Goal: Task Accomplishment & Management: Manage account settings

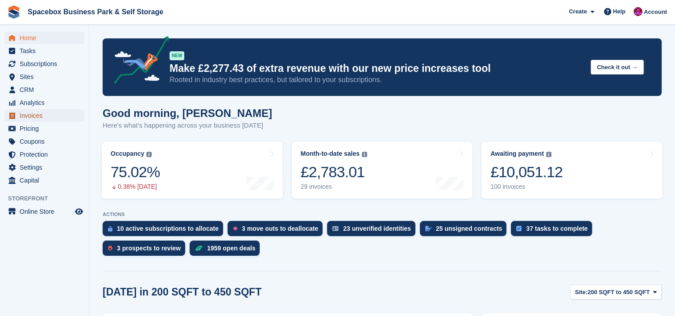
click at [41, 112] on span "Invoices" at bounding box center [47, 115] width 54 height 12
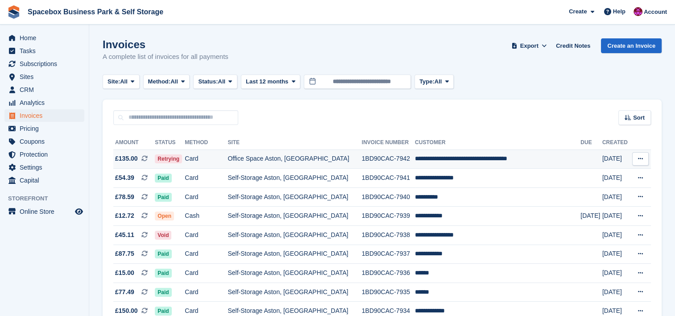
click at [228, 156] on td "Card" at bounding box center [206, 159] width 43 height 19
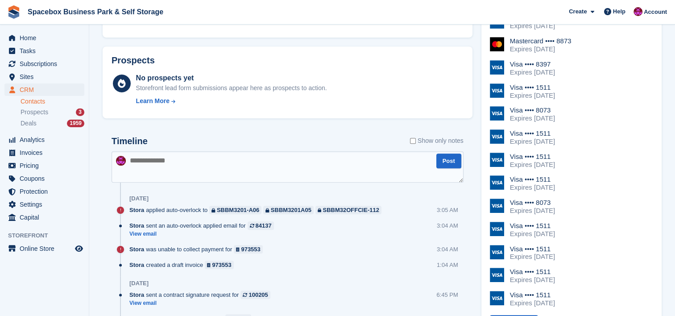
scroll to position [559, 0]
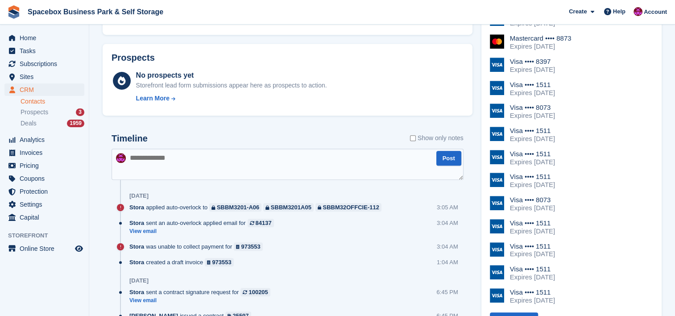
click at [228, 156] on textarea at bounding box center [288, 164] width 352 height 31
type textarea "**********"
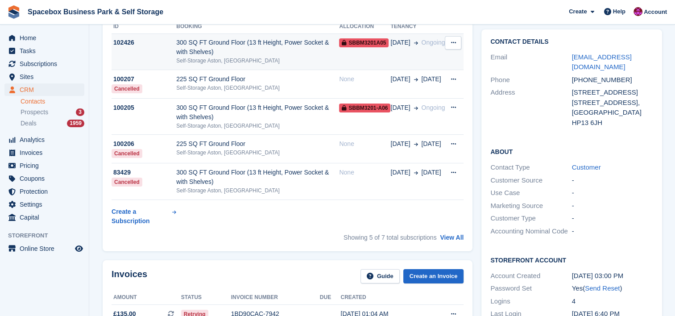
scroll to position [71, 0]
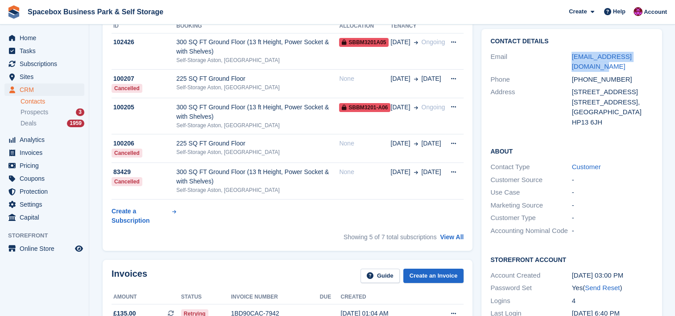
drag, startPoint x: 649, startPoint y: 56, endPoint x: 564, endPoint y: 60, distance: 85.4
click at [564, 60] on div "Email zohaib@spiffystore.co.uk" at bounding box center [572, 61] width 162 height 23
copy div "zohaib@spiffystore.co.uk"
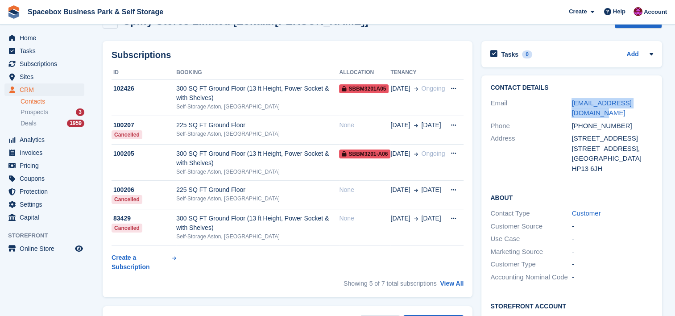
scroll to position [0, 0]
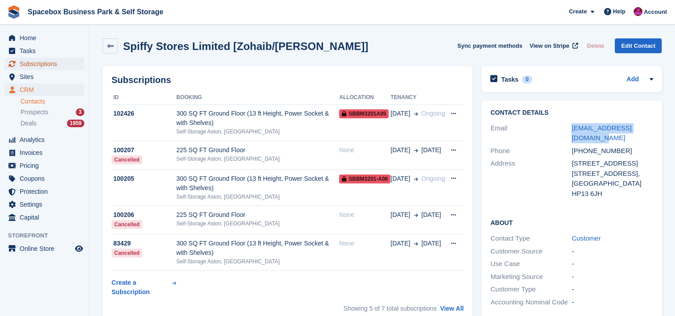
click at [35, 63] on span "Subscriptions" at bounding box center [47, 64] width 54 height 12
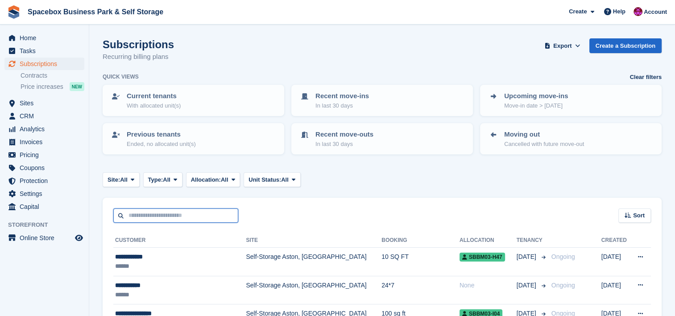
click at [171, 211] on input "text" at bounding box center [175, 215] width 125 height 15
click at [175, 217] on input "text" at bounding box center [175, 215] width 125 height 15
click at [23, 143] on span "Invoices" at bounding box center [47, 142] width 54 height 12
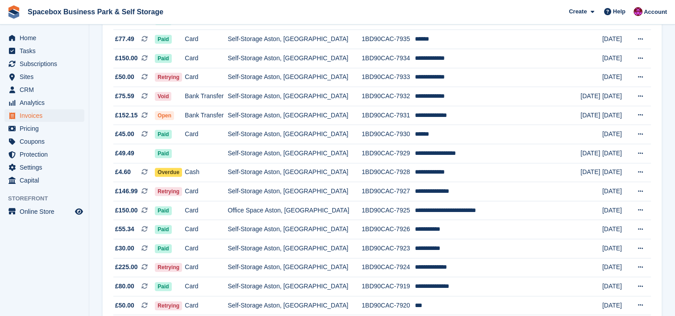
scroll to position [297, 0]
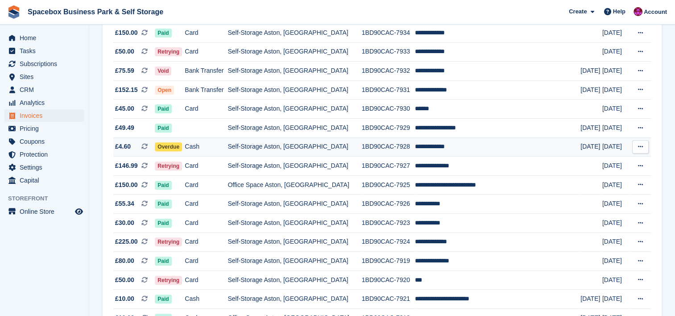
click at [386, 152] on td "1BD90CAC-7928" at bounding box center [388, 146] width 53 height 19
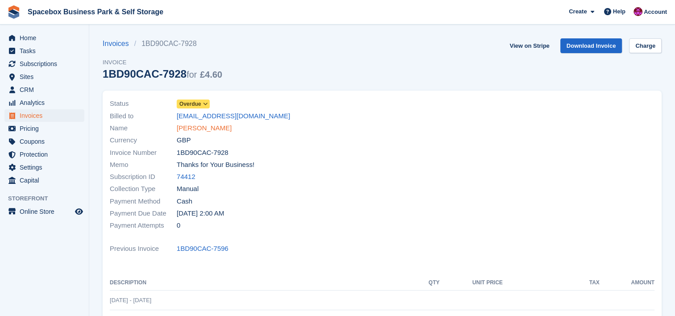
click at [212, 128] on link "Abrar Hussain" at bounding box center [204, 128] width 55 height 10
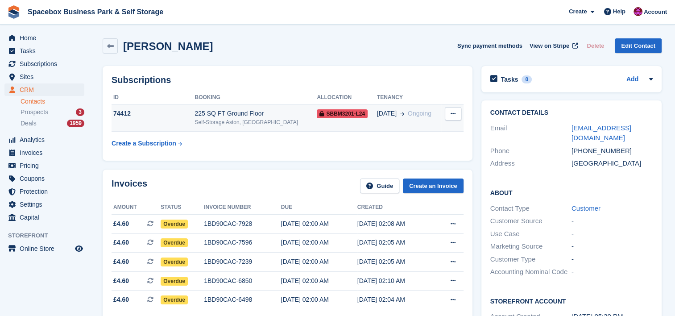
click at [225, 125] on div "Self-Storage Aston, [GEOGRAPHIC_DATA]" at bounding box center [256, 122] width 122 height 8
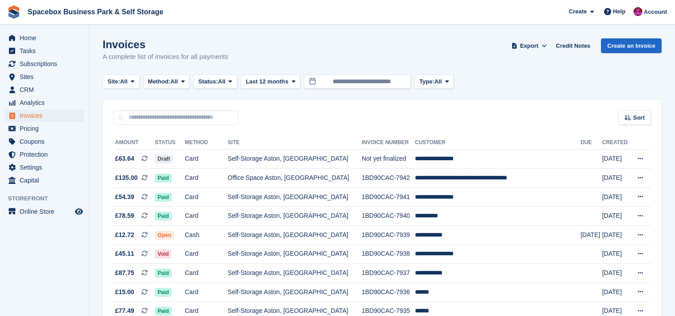
scroll to position [297, 0]
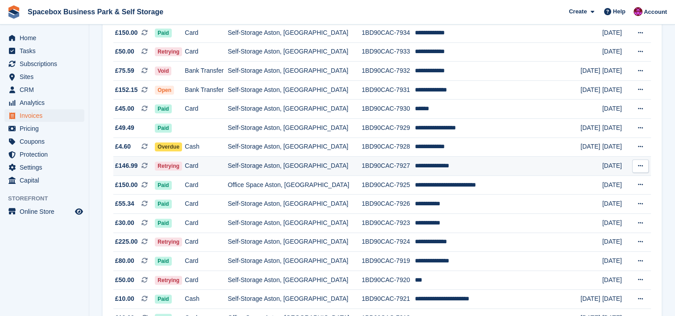
click at [339, 168] on td "Self-Storage Aston, [GEOGRAPHIC_DATA]" at bounding box center [295, 166] width 134 height 19
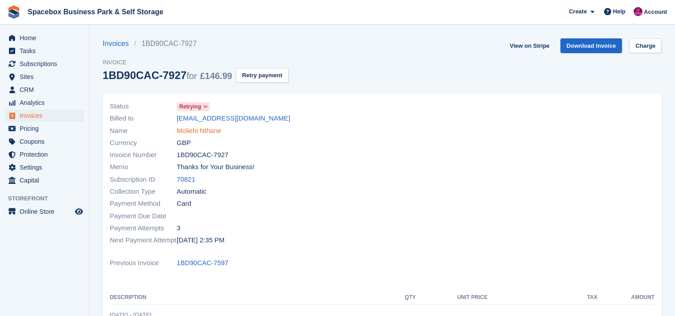
click at [200, 130] on link "Moliehi Nthane" at bounding box center [199, 131] width 45 height 10
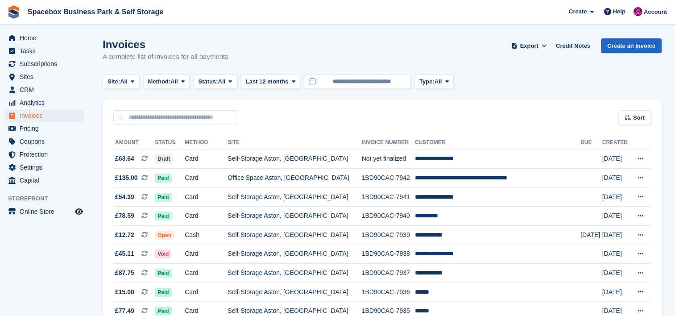
scroll to position [297, 0]
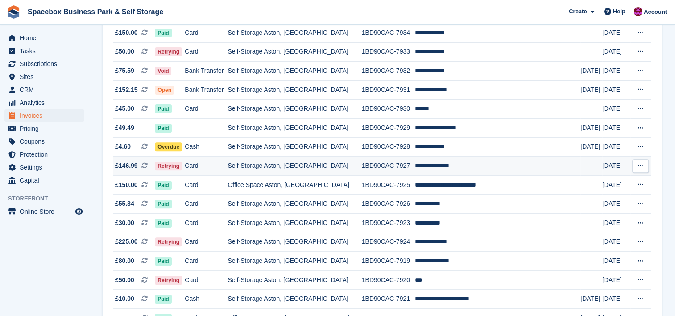
click at [261, 174] on td "Self-Storage Aston, [GEOGRAPHIC_DATA]" at bounding box center [295, 166] width 134 height 19
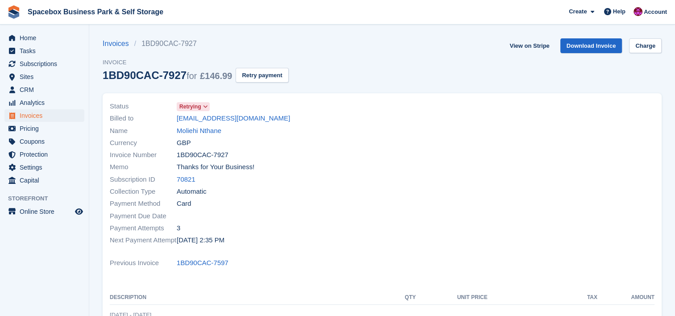
click at [205, 126] on link "Moliehi Nthane" at bounding box center [199, 131] width 45 height 10
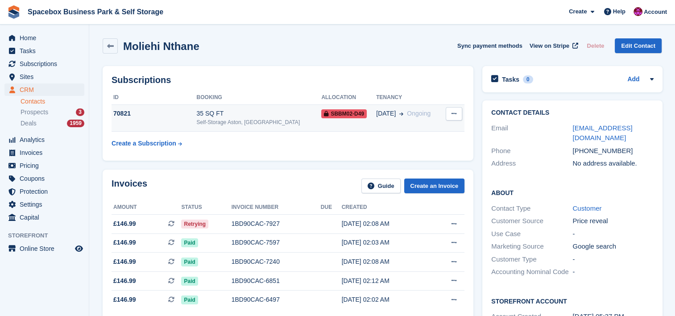
click at [177, 110] on div "70821" at bounding box center [154, 113] width 85 height 9
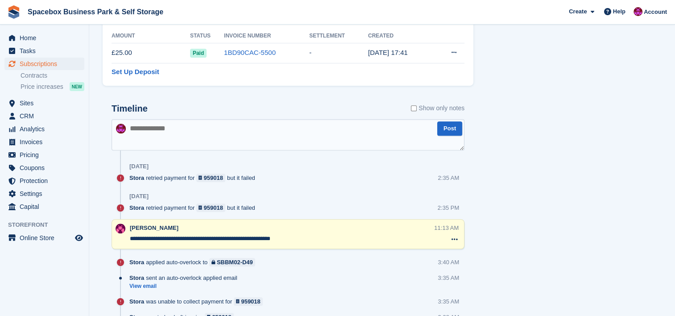
scroll to position [514, 0]
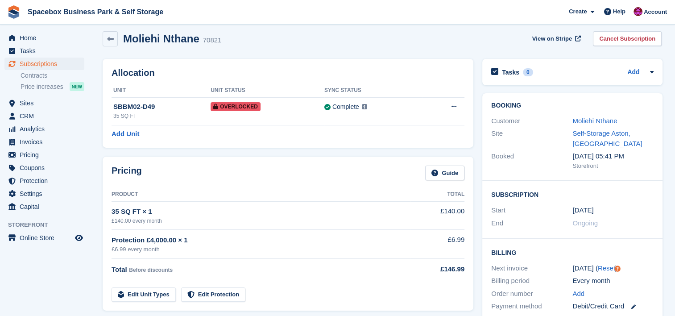
scroll to position [0, 0]
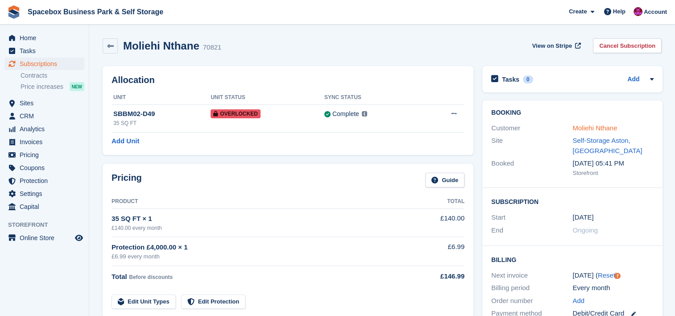
click at [598, 128] on link "Moliehi Nthane" at bounding box center [595, 128] width 45 height 8
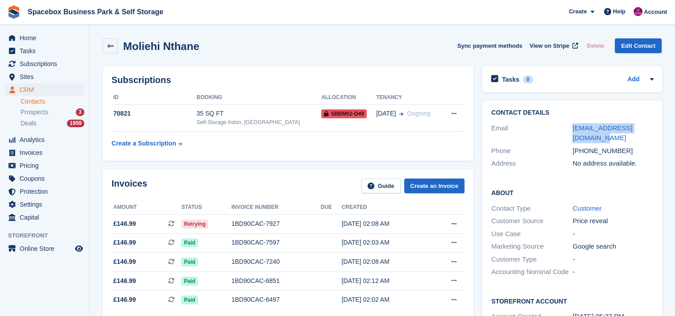
drag, startPoint x: 654, startPoint y: 125, endPoint x: 568, endPoint y: 121, distance: 85.8
click at [568, 121] on div "Contact Details Email moliehi.nthane@gmail.com Phone +447481169304 Address No a…" at bounding box center [573, 139] width 180 height 79
copy div "moliehi.nthane@gmail.com"
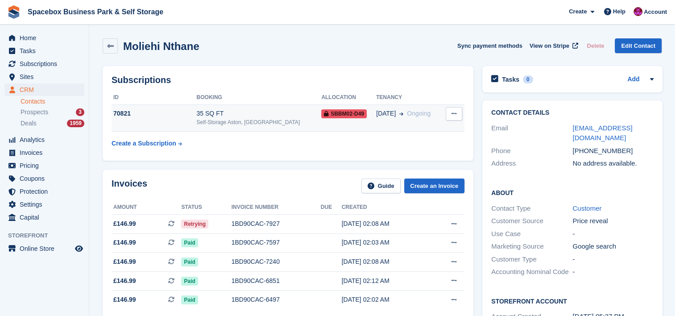
click at [248, 121] on div "Self-Storage Aston, [GEOGRAPHIC_DATA]" at bounding box center [258, 122] width 125 height 8
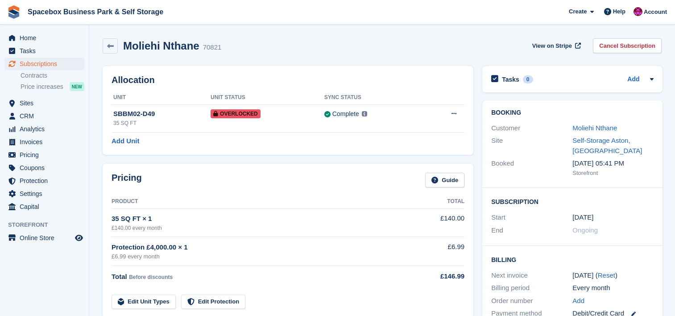
scroll to position [619, 0]
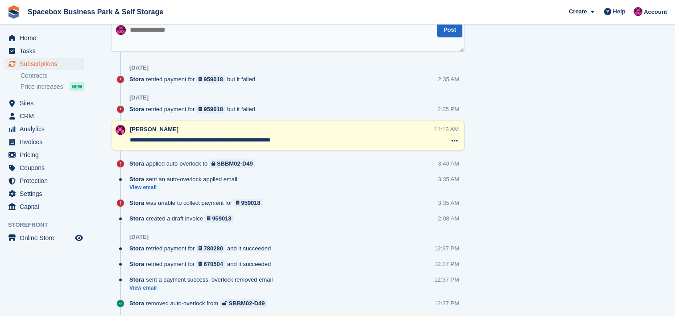
drag, startPoint x: 305, startPoint y: 142, endPoint x: 130, endPoint y: 139, distance: 175.0
click at [130, 139] on textarea "**********" at bounding box center [282, 140] width 304 height 9
click at [225, 36] on textarea at bounding box center [288, 36] width 353 height 31
paste textarea "**********"
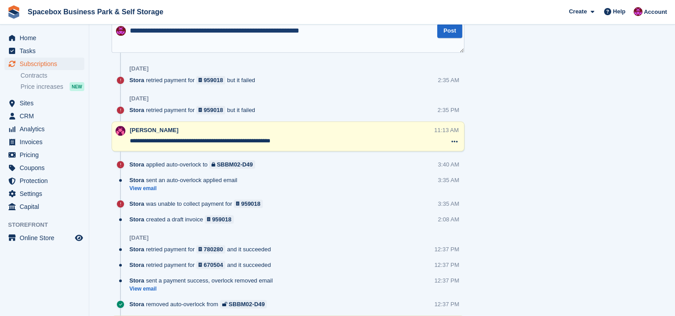
click at [332, 30] on textarea "**********" at bounding box center [288, 36] width 353 height 31
click at [251, 27] on textarea "**********" at bounding box center [288, 36] width 353 height 31
type textarea "**********"
click at [448, 36] on button "Post" at bounding box center [449, 31] width 25 height 15
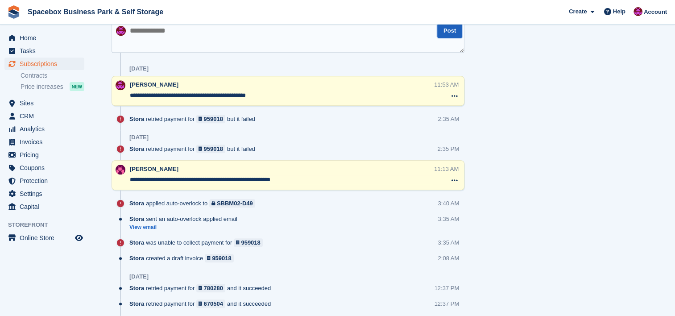
drag, startPoint x: 448, startPoint y: 36, endPoint x: 454, endPoint y: 33, distance: 7.0
click at [454, 33] on button "Post" at bounding box center [449, 31] width 25 height 15
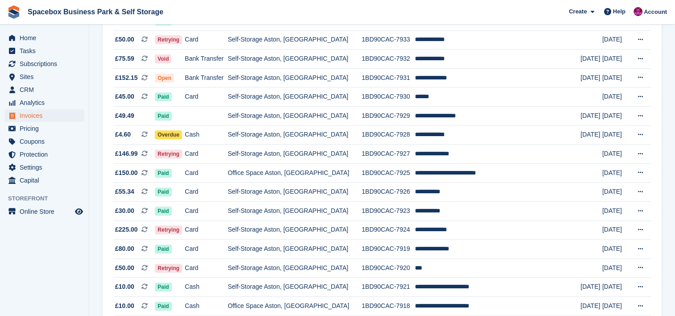
scroll to position [321, 0]
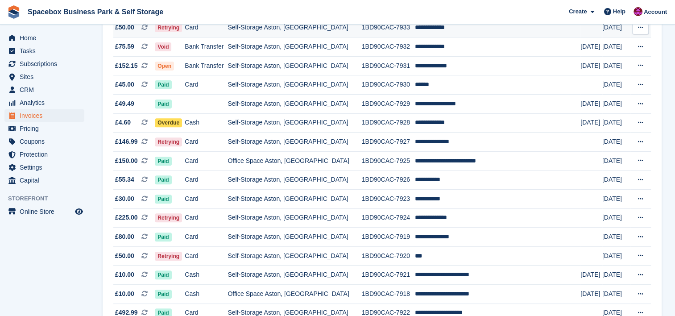
click at [391, 34] on td "1BD90CAC-7933" at bounding box center [388, 27] width 53 height 19
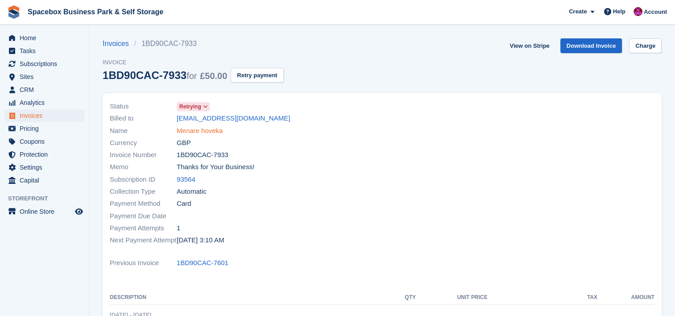
click at [207, 134] on link "Menare hoveka" at bounding box center [200, 131] width 46 height 10
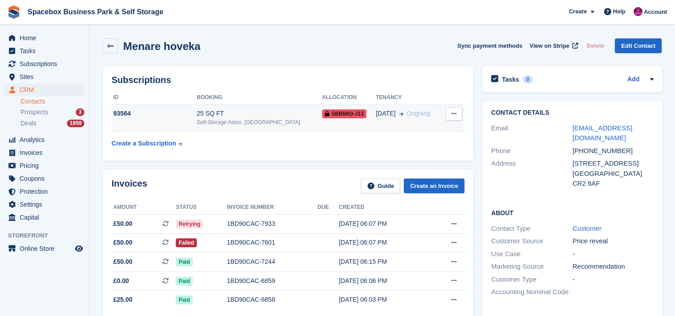
click at [260, 116] on div "25 SQ FT" at bounding box center [259, 113] width 125 height 9
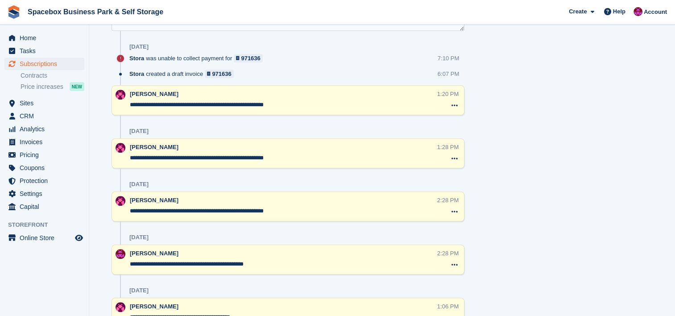
scroll to position [643, 0]
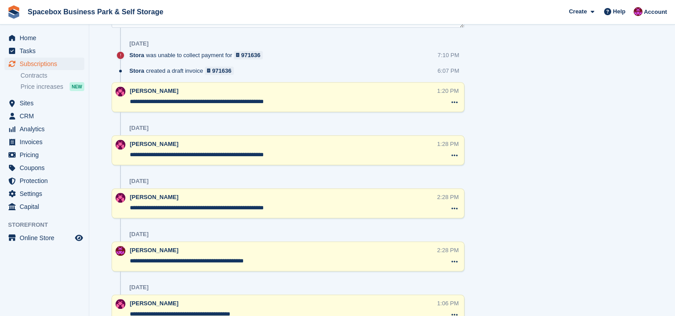
drag, startPoint x: 298, startPoint y: 99, endPoint x: 125, endPoint y: 96, distance: 173.2
click at [125, 96] on div "**********" at bounding box center [288, 97] width 353 height 30
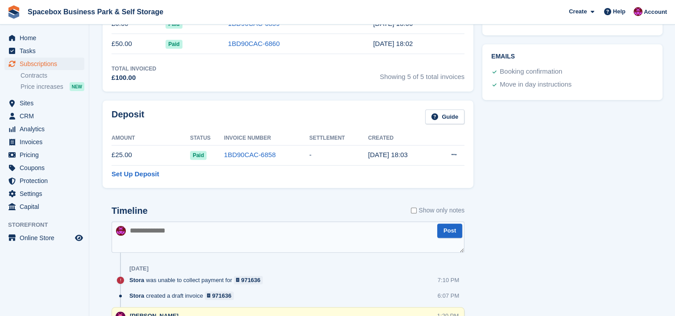
scroll to position [417, 0]
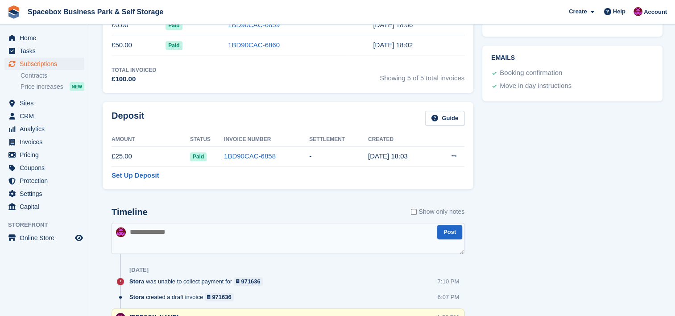
click at [169, 238] on textarea at bounding box center [288, 238] width 353 height 31
paste textarea "**********"
drag, startPoint x: 267, startPoint y: 232, endPoint x: 217, endPoint y: 232, distance: 50.0
click at [217, 232] on textarea "**********" at bounding box center [288, 238] width 353 height 31
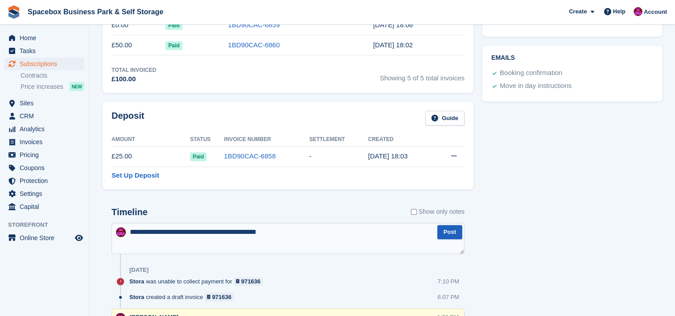
type textarea "**********"
click at [445, 232] on button "Post" at bounding box center [449, 232] width 25 height 15
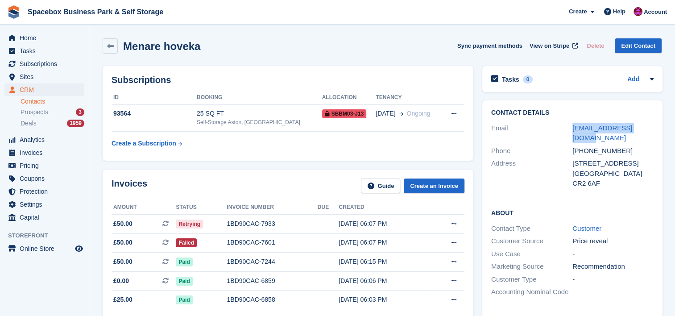
drag, startPoint x: 651, startPoint y: 125, endPoint x: 569, endPoint y: 131, distance: 81.9
click at [569, 131] on div "Email [EMAIL_ADDRESS][DOMAIN_NAME]" at bounding box center [573, 133] width 162 height 23
copy div "[EMAIL_ADDRESS][DOMAIN_NAME]"
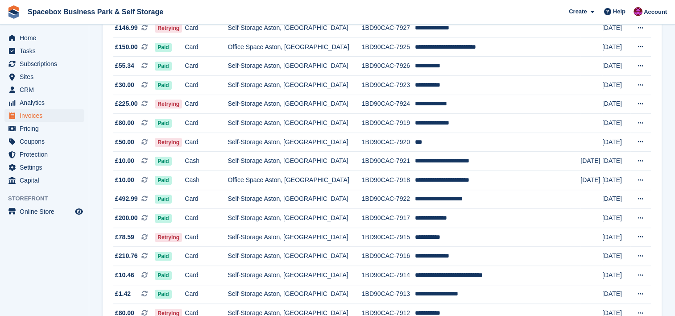
scroll to position [440, 0]
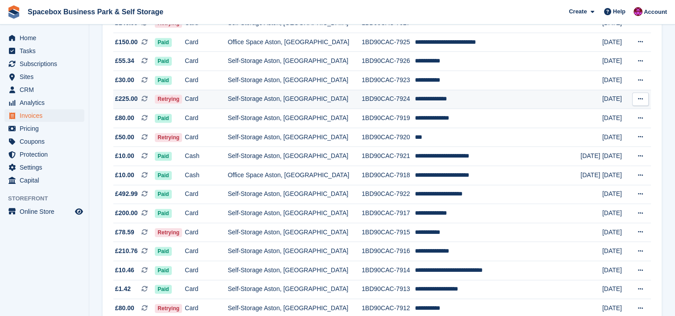
click at [334, 96] on td "Self-Storage Aston, [GEOGRAPHIC_DATA]" at bounding box center [295, 99] width 134 height 19
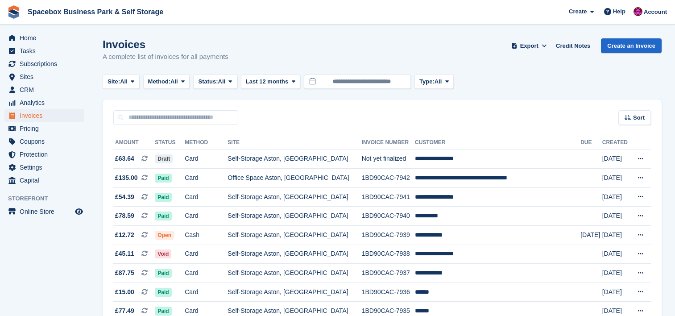
scroll to position [440, 0]
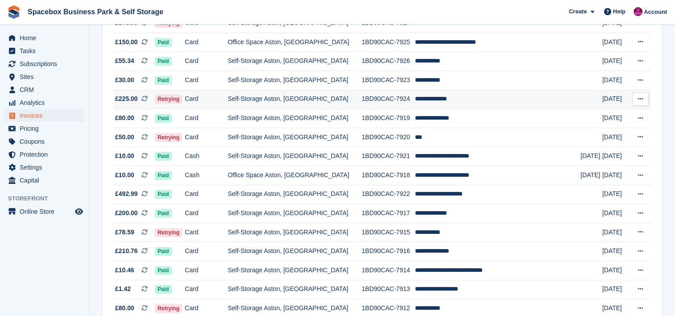
click at [278, 102] on td "Self-Storage Aston, [GEOGRAPHIC_DATA]" at bounding box center [295, 99] width 134 height 19
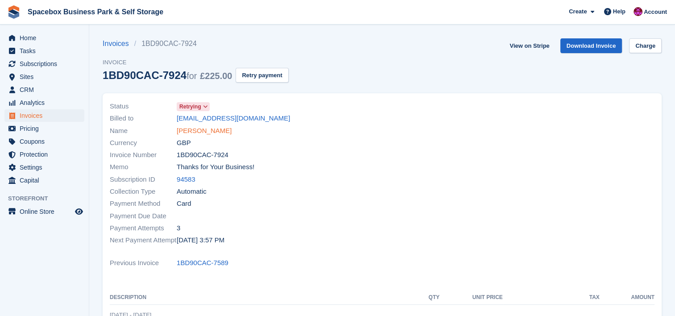
click at [198, 128] on link "[PERSON_NAME]" at bounding box center [204, 131] width 55 height 10
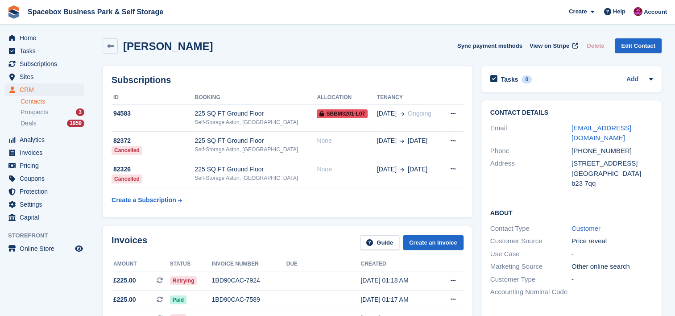
click at [195, 128] on td "94583" at bounding box center [153, 117] width 83 height 27
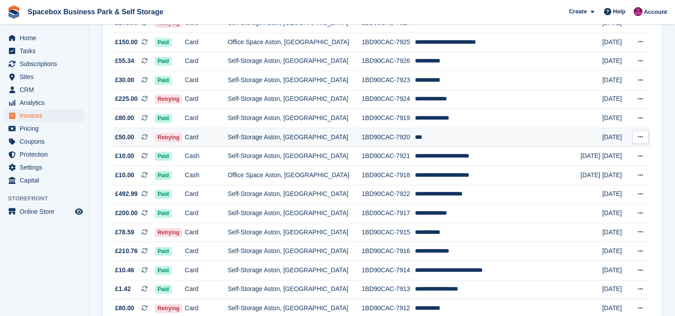
scroll to position [440, 0]
click at [270, 138] on td "Self-Storage Aston, [GEOGRAPHIC_DATA]" at bounding box center [295, 137] width 134 height 19
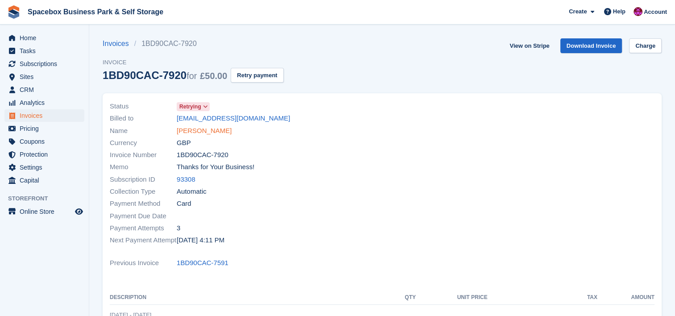
click at [181, 129] on link "[PERSON_NAME]" at bounding box center [204, 131] width 55 height 10
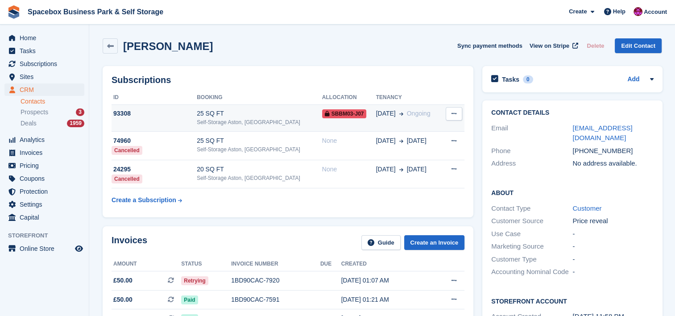
click at [227, 114] on div "25 SQ FT" at bounding box center [259, 113] width 125 height 9
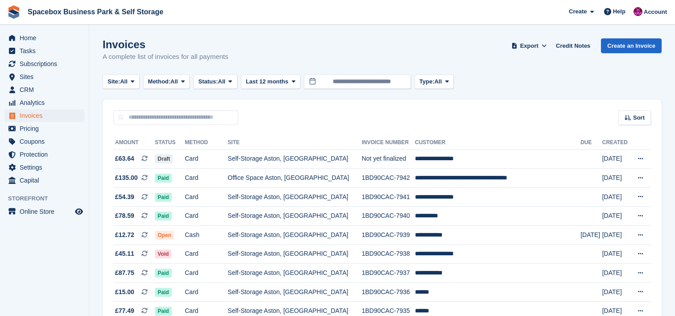
scroll to position [440, 0]
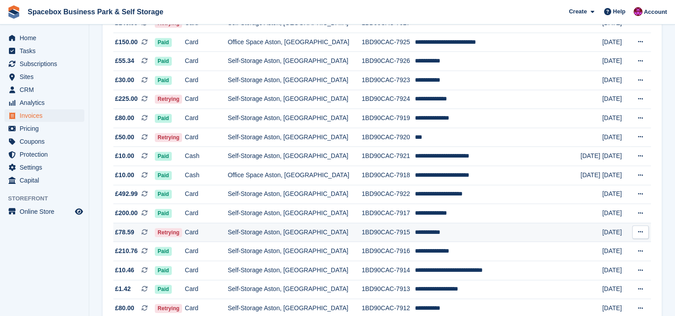
click at [333, 226] on td "Self-Storage Aston, [GEOGRAPHIC_DATA]" at bounding box center [295, 232] width 134 height 19
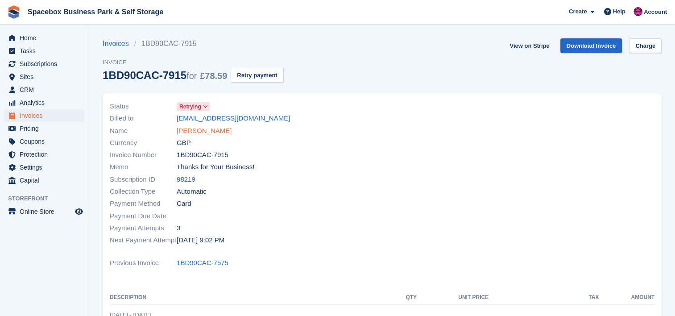
click at [204, 134] on link "[PERSON_NAME]" at bounding box center [204, 131] width 55 height 10
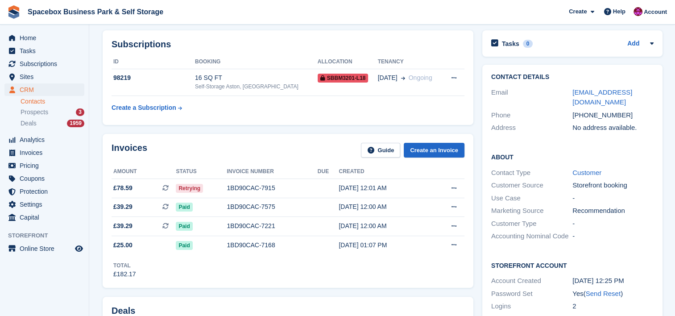
scroll to position [24, 0]
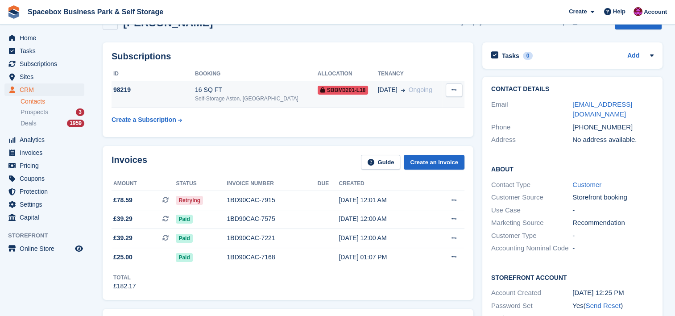
click at [223, 83] on td "16 SQ FT Self-Storage Aston, Birmingham" at bounding box center [256, 94] width 123 height 27
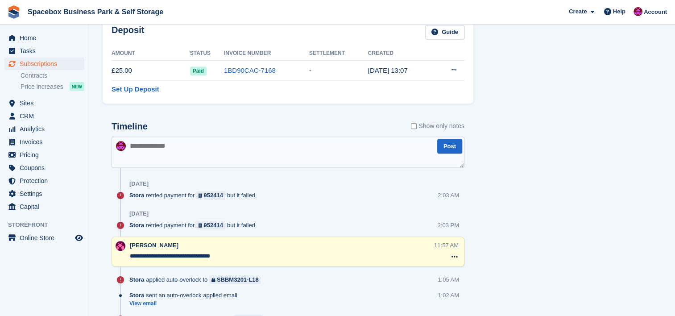
scroll to position [468, 0]
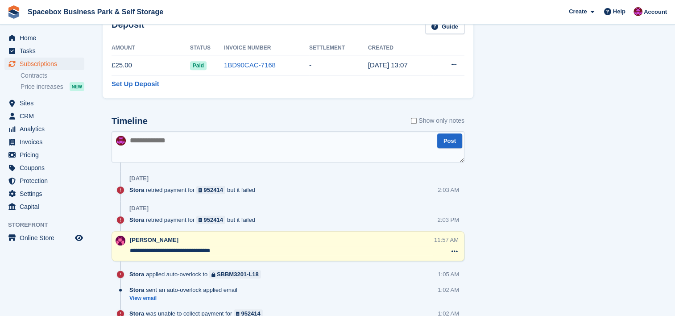
click at [268, 157] on textarea at bounding box center [288, 146] width 353 height 31
type textarea "**********"
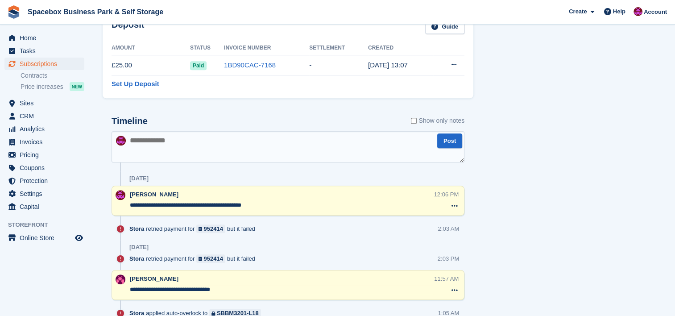
scroll to position [0, 0]
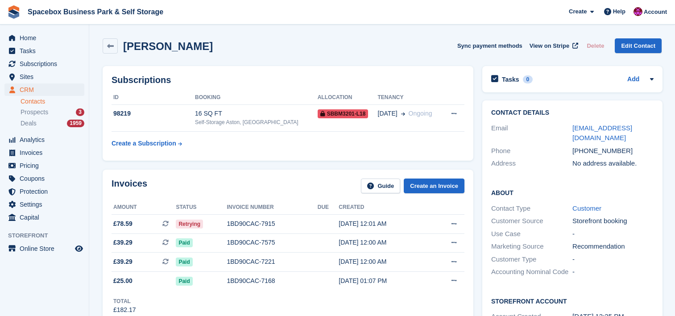
scroll to position [24, 0]
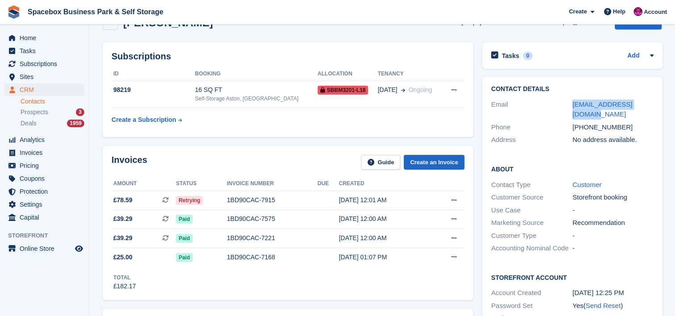
drag, startPoint x: 652, startPoint y: 101, endPoint x: 569, endPoint y: 99, distance: 83.1
click at [569, 99] on div "Email [EMAIL_ADDRESS][DOMAIN_NAME]" at bounding box center [573, 109] width 162 height 23
copy div "[EMAIL_ADDRESS][DOMAIN_NAME]"
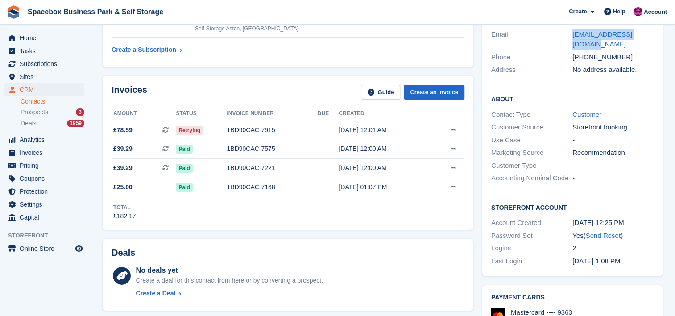
scroll to position [0, 0]
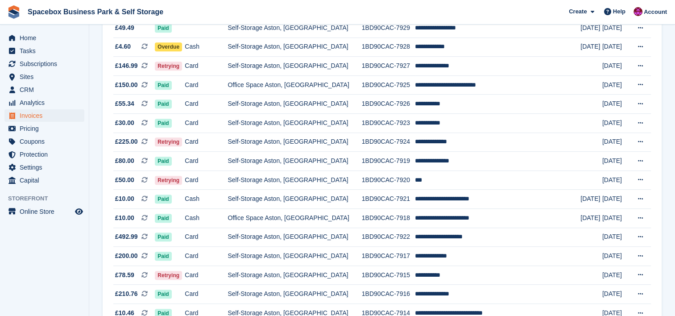
scroll to position [393, 0]
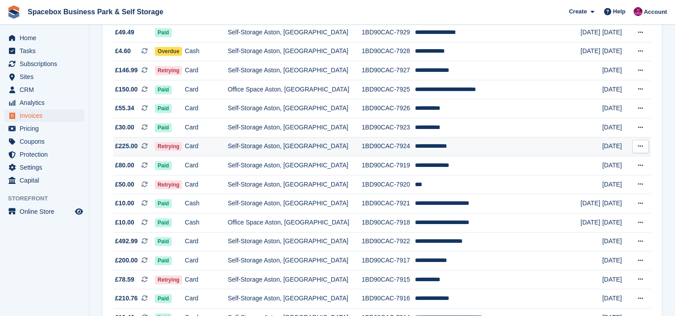
click at [296, 146] on td "Self-Storage Aston, [GEOGRAPHIC_DATA]" at bounding box center [295, 146] width 134 height 19
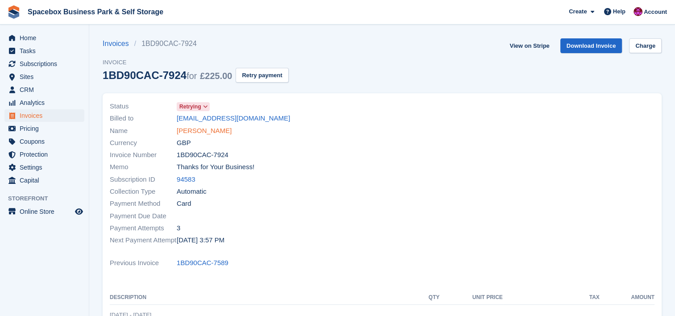
click at [196, 127] on link "[PERSON_NAME]" at bounding box center [204, 131] width 55 height 10
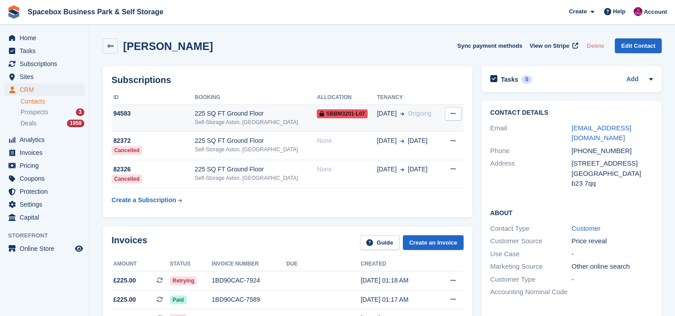
click at [199, 114] on div "225 SQ FT Ground Floor" at bounding box center [256, 113] width 122 height 9
click at [247, 115] on div "225 SQ FT Ground Floor" at bounding box center [256, 113] width 122 height 9
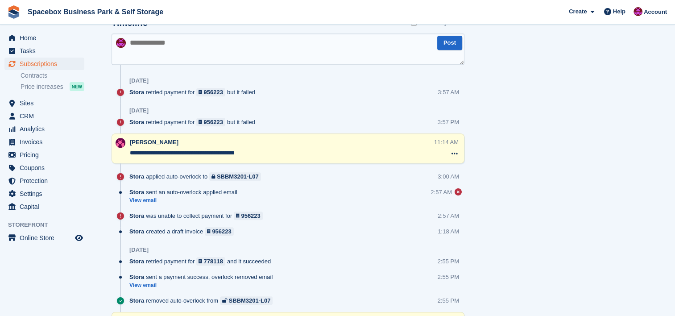
scroll to position [524, 0]
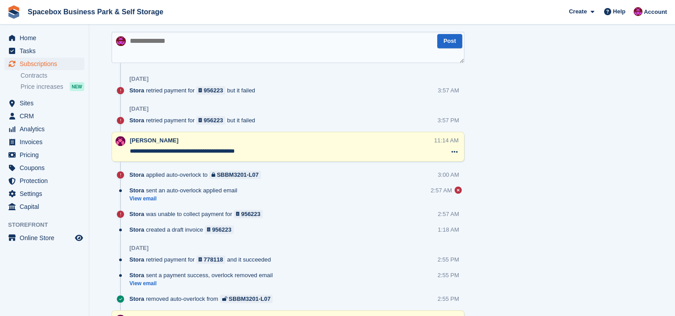
click at [257, 46] on textarea at bounding box center [288, 47] width 353 height 31
type textarea "**********"
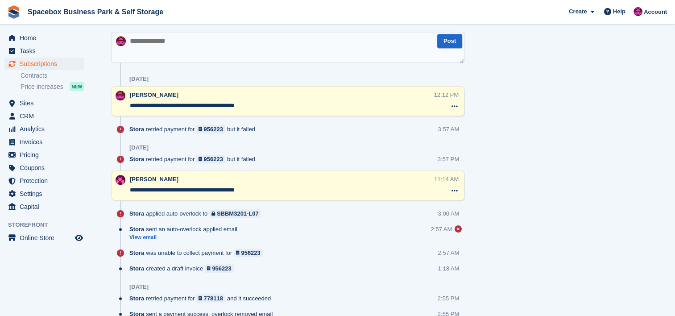
scroll to position [0, 0]
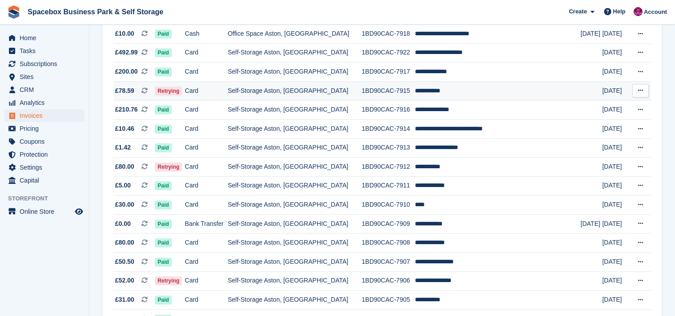
scroll to position [583, 0]
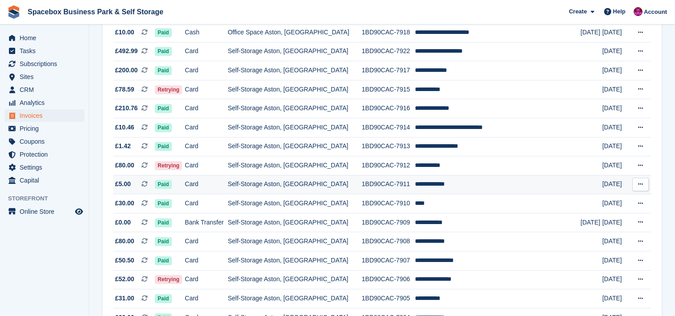
click at [345, 177] on td "Self-Storage Aston, [GEOGRAPHIC_DATA]" at bounding box center [295, 184] width 134 height 19
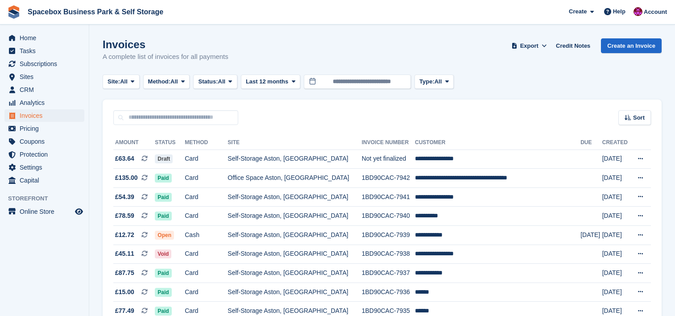
scroll to position [583, 0]
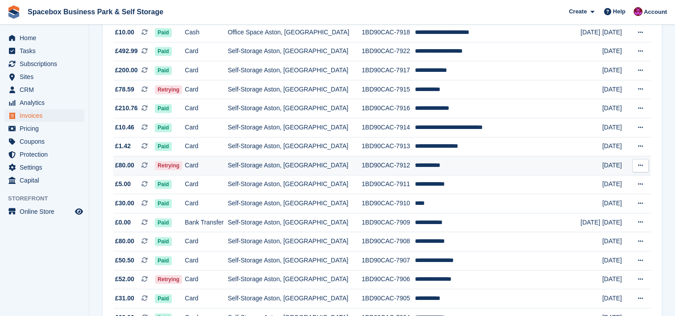
drag, startPoint x: 0, startPoint y: 0, endPoint x: 437, endPoint y: 167, distance: 467.3
click at [437, 167] on td "**********" at bounding box center [498, 165] width 166 height 19
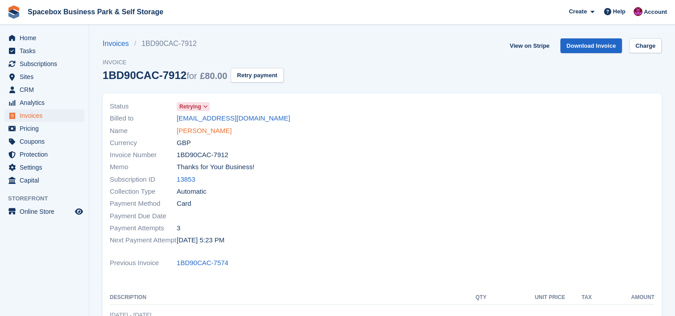
click at [204, 131] on link "[PERSON_NAME]" at bounding box center [204, 131] width 55 height 10
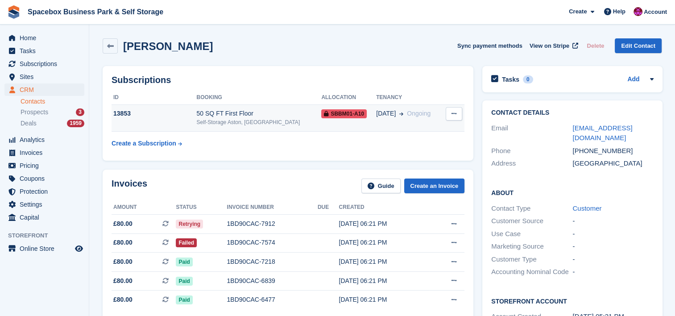
click at [192, 125] on td "13853" at bounding box center [154, 117] width 85 height 27
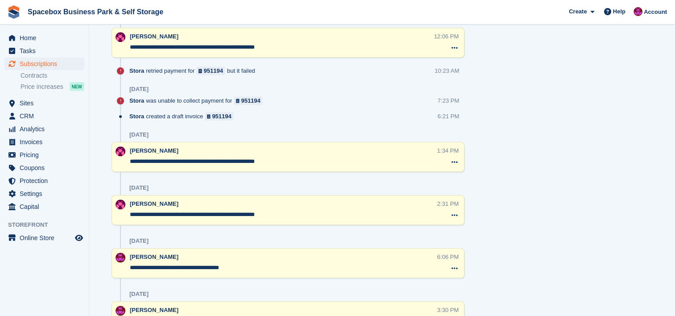
scroll to position [342, 0]
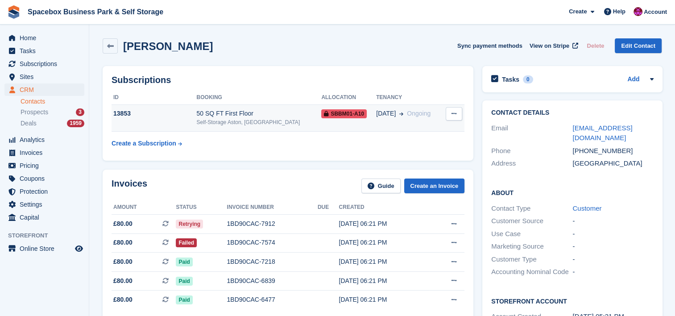
click at [171, 114] on div "13853" at bounding box center [154, 113] width 85 height 9
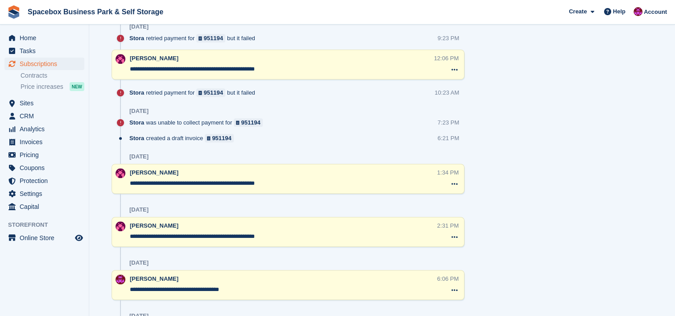
scroll to position [654, 0]
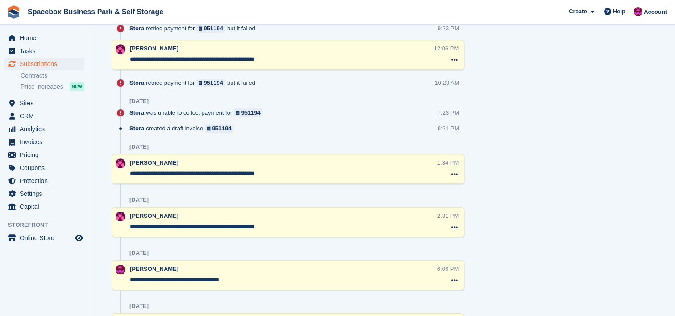
drag, startPoint x: 276, startPoint y: 55, endPoint x: 250, endPoint y: 56, distance: 25.5
click at [250, 56] on textarea "**********" at bounding box center [282, 59] width 304 height 9
drag, startPoint x: 288, startPoint y: 59, endPoint x: 127, endPoint y: 58, distance: 161.2
click at [127, 58] on div "**********" at bounding box center [288, 55] width 353 height 30
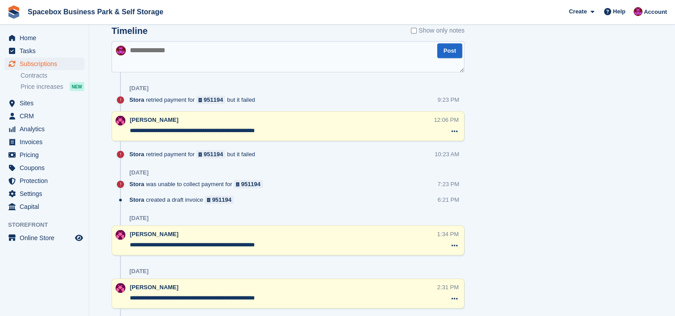
scroll to position [559, 0]
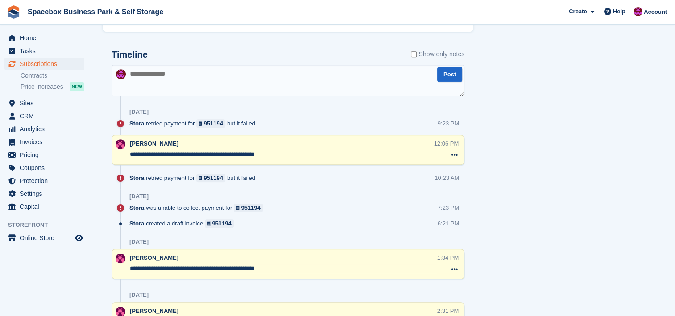
click at [245, 50] on div "Timeline Show only notes" at bounding box center [288, 58] width 353 height 16
click at [222, 75] on textarea at bounding box center [288, 80] width 353 height 31
paste textarea "**********"
type textarea "**********"
click at [450, 74] on button "Post" at bounding box center [449, 74] width 25 height 15
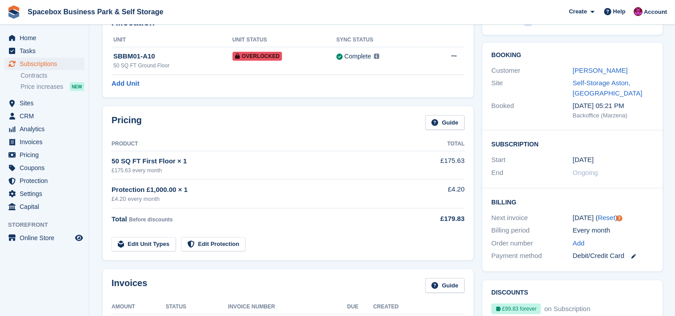
scroll to position [0, 0]
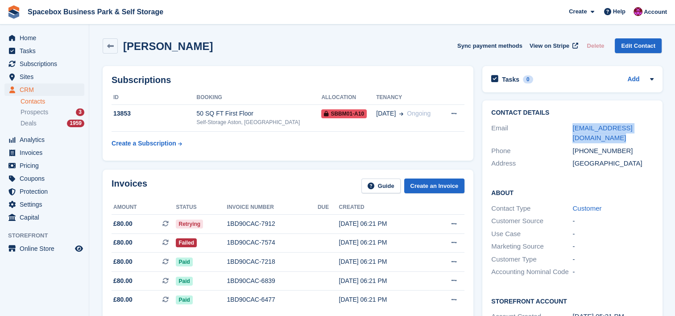
drag, startPoint x: 583, startPoint y: 137, endPoint x: 570, endPoint y: 126, distance: 16.8
click at [570, 126] on div "Email [EMAIL_ADDRESS][DOMAIN_NAME]" at bounding box center [573, 133] width 162 height 23
copy div "[EMAIL_ADDRESS][DOMAIN_NAME]"
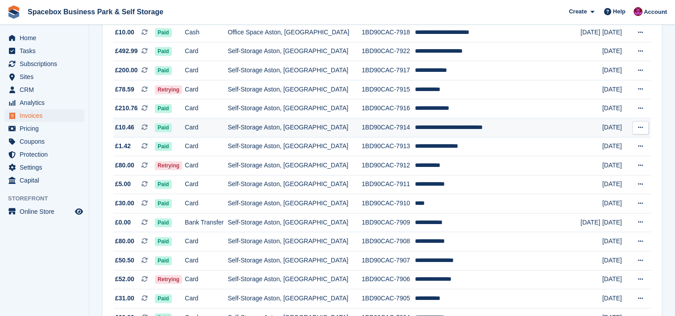
scroll to position [583, 0]
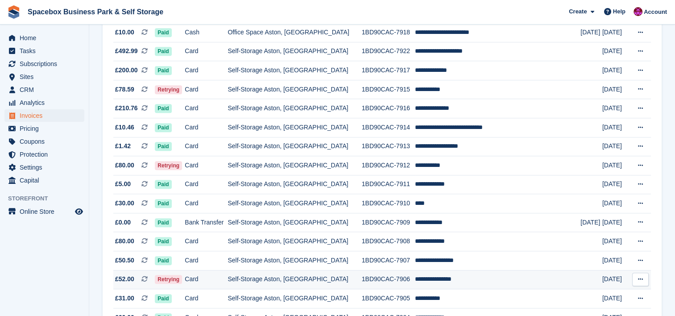
click at [227, 279] on td "Card" at bounding box center [206, 279] width 43 height 19
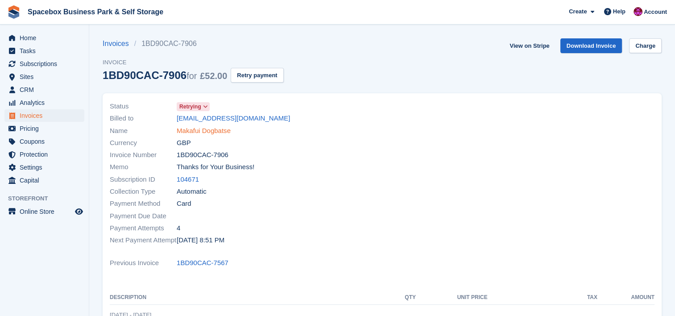
click at [217, 134] on link "Makafui Dogbatse" at bounding box center [204, 131] width 54 height 10
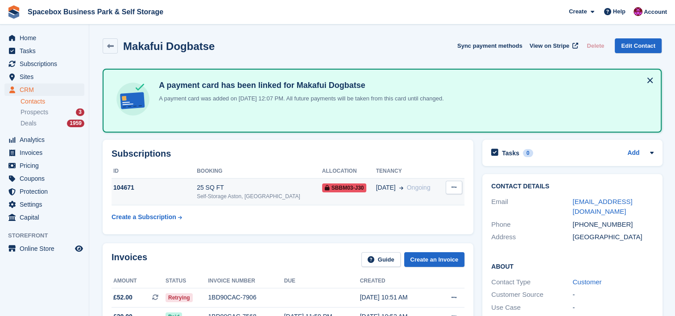
click at [205, 198] on div "Self-Storage Aston, [GEOGRAPHIC_DATA]" at bounding box center [259, 196] width 125 height 8
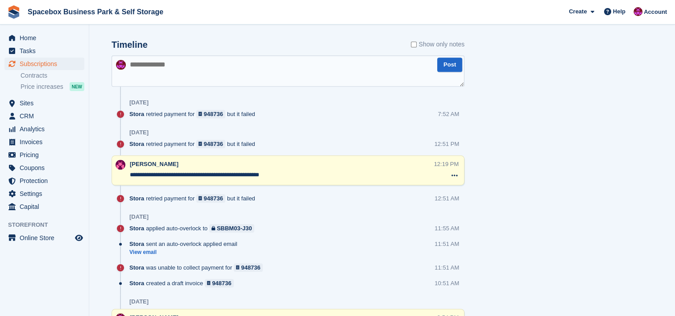
scroll to position [524, 0]
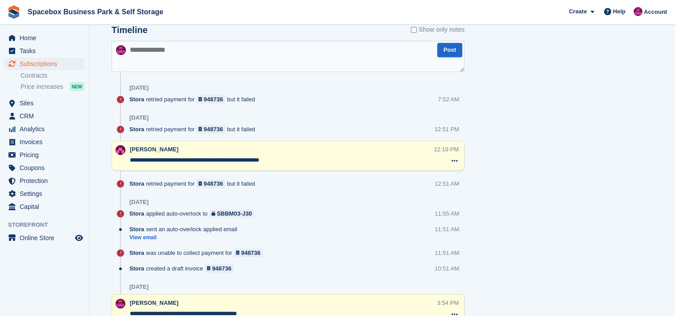
drag, startPoint x: 287, startPoint y: 159, endPoint x: 125, endPoint y: 157, distance: 162.1
click at [125, 157] on div "**********" at bounding box center [288, 156] width 353 height 30
click at [182, 50] on textarea at bounding box center [288, 56] width 353 height 31
paste textarea "**********"
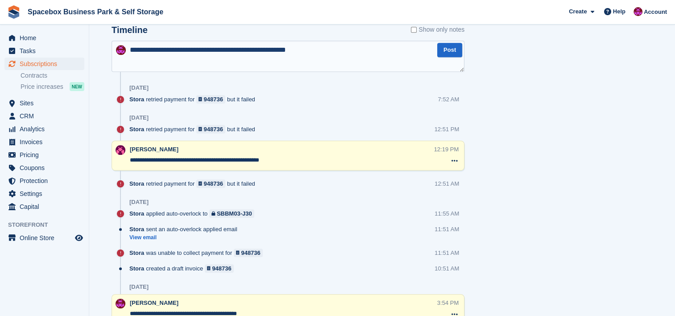
click at [186, 49] on textarea "**********" at bounding box center [288, 56] width 353 height 31
type textarea "**********"
click at [446, 54] on button "Post" at bounding box center [449, 50] width 25 height 15
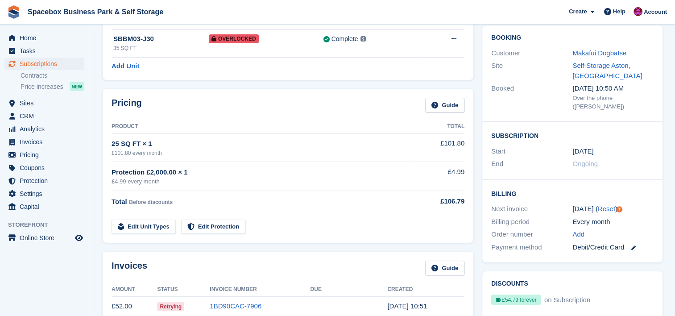
scroll to position [0, 0]
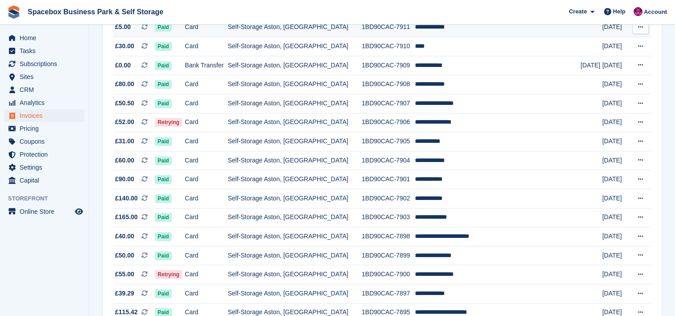
scroll to position [762, 0]
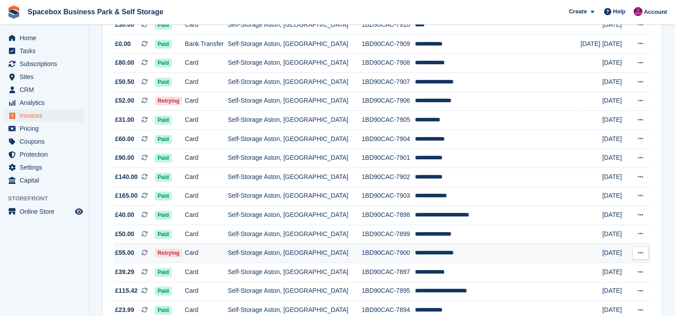
click at [228, 257] on td "Card" at bounding box center [206, 253] width 43 height 19
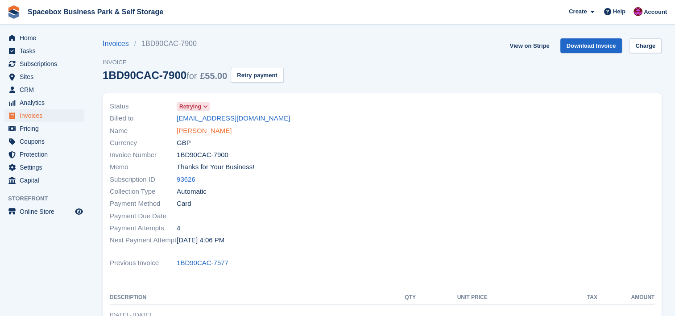
click at [219, 130] on link "[PERSON_NAME]" at bounding box center [204, 131] width 55 height 10
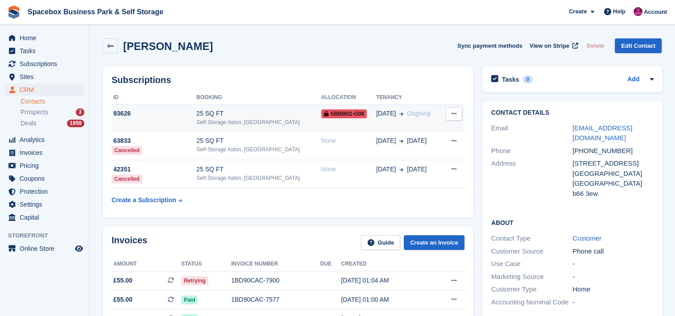
click at [205, 118] on div "Self-Storage Aston, [GEOGRAPHIC_DATA]" at bounding box center [258, 122] width 125 height 8
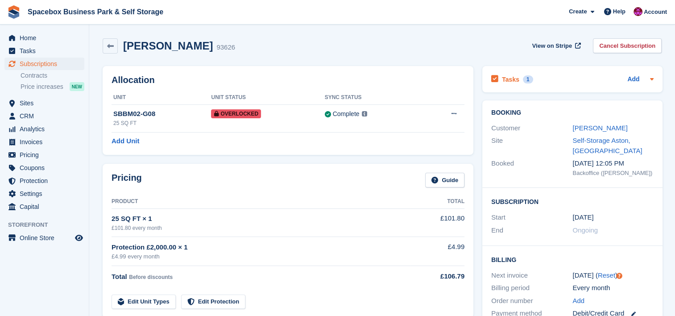
click at [652, 79] on icon at bounding box center [652, 79] width 4 height 2
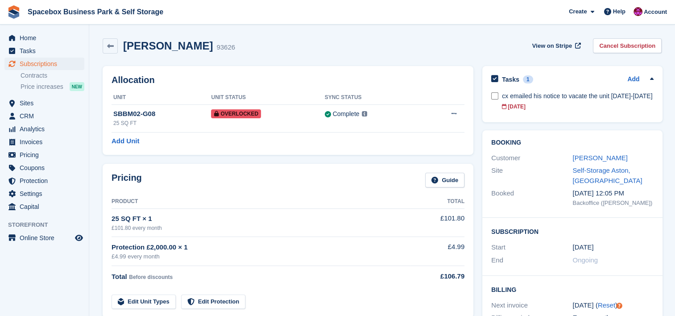
click at [652, 79] on icon at bounding box center [652, 78] width 4 height 2
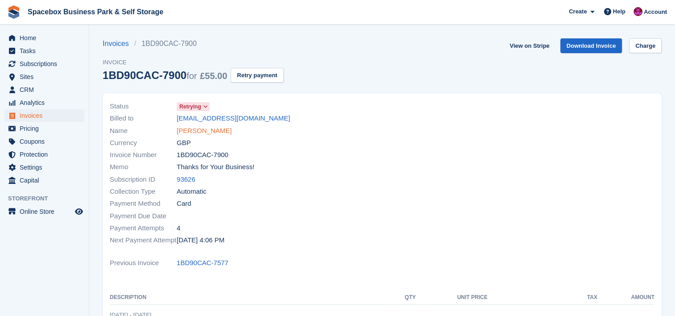
click at [224, 132] on link "[PERSON_NAME]" at bounding box center [204, 131] width 55 height 10
click at [253, 84] on div "Invoices 1BD90CAC-7900 Invoice 1BD90CAC-7900 for £55.00 Retry payment" at bounding box center [193, 65] width 181 height 55
click at [258, 75] on button "Retry payment" at bounding box center [257, 75] width 53 height 15
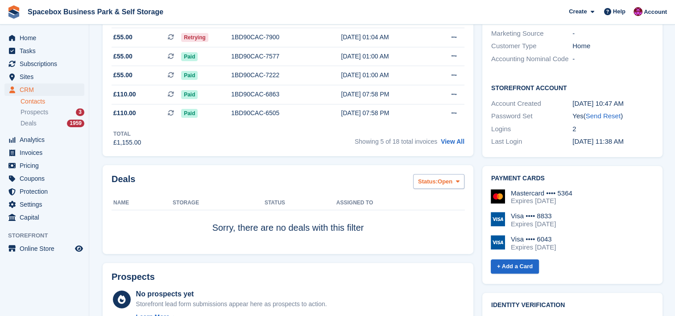
scroll to position [250, 0]
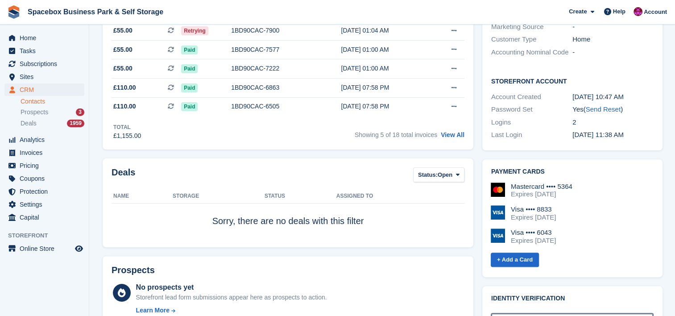
click at [536, 242] on div "Expires [DATE]" at bounding box center [533, 241] width 45 height 8
click at [550, 235] on div "Visa •••• 6043" at bounding box center [533, 233] width 45 height 8
click at [543, 218] on div "Expires [DATE]" at bounding box center [533, 217] width 45 height 8
drag, startPoint x: 543, startPoint y: 218, endPoint x: 527, endPoint y: 214, distance: 16.9
click at [527, 214] on div "Expires February 2030" at bounding box center [533, 217] width 45 height 8
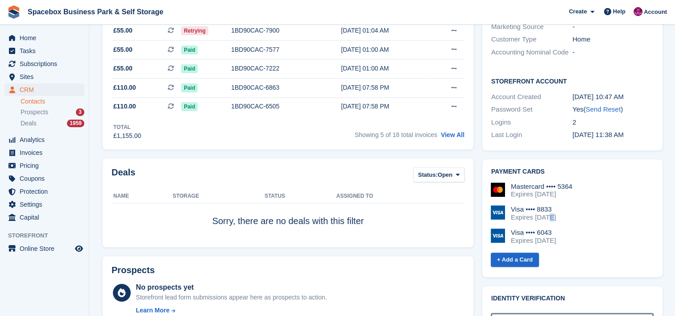
scroll to position [0, 0]
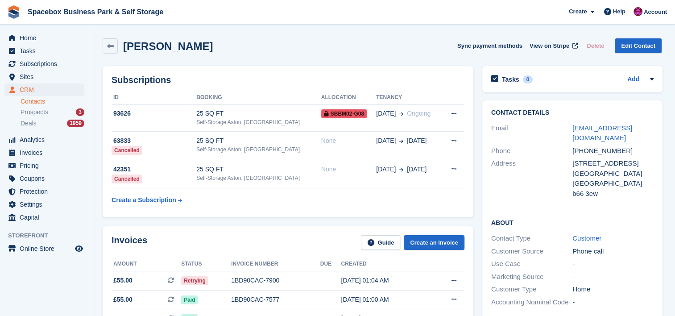
click at [545, 49] on span "View on Stripe" at bounding box center [550, 46] width 40 height 9
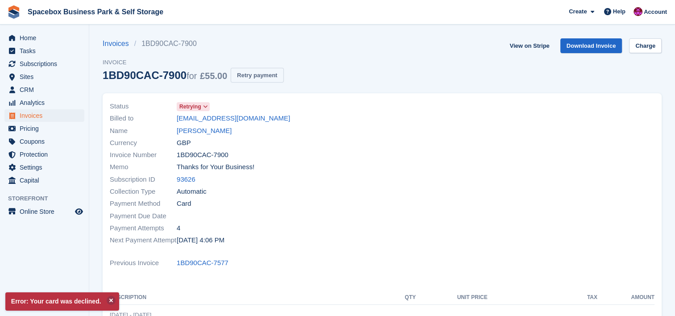
click at [272, 75] on button "Retry payment" at bounding box center [257, 75] width 53 height 15
click at [650, 45] on link "Charge" at bounding box center [645, 45] width 33 height 15
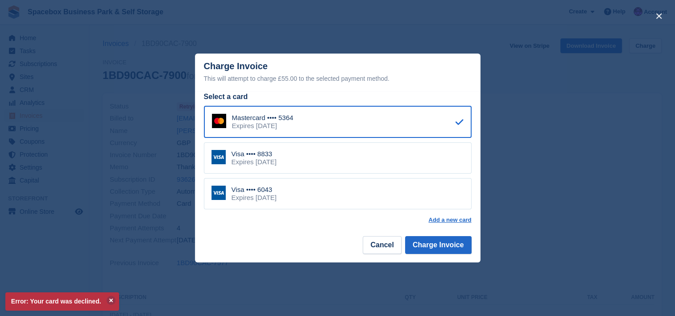
click at [369, 193] on div "Visa •••• 6043 Expires October 2031" at bounding box center [338, 193] width 268 height 31
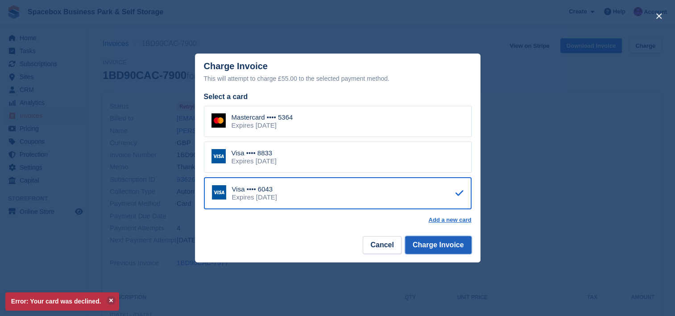
click at [436, 246] on button "Charge Invoice" at bounding box center [438, 245] width 67 height 18
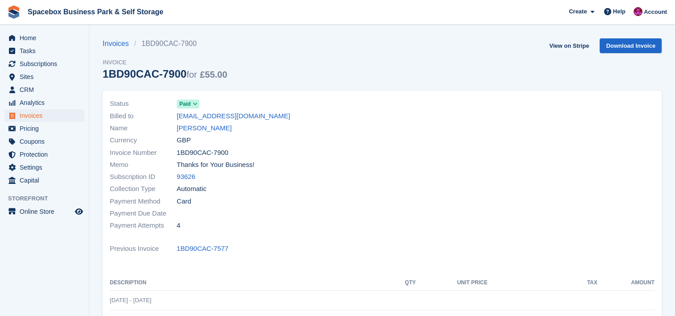
click at [460, 137] on div at bounding box center [522, 164] width 278 height 145
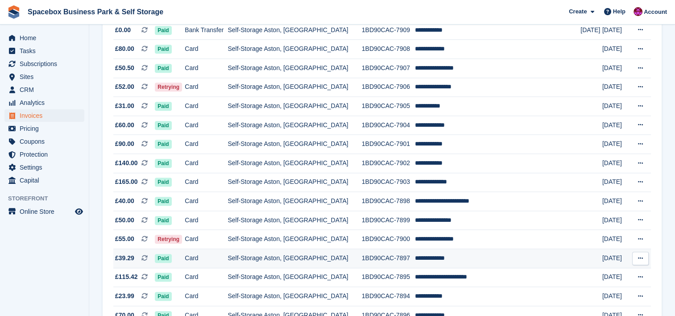
scroll to position [833, 0]
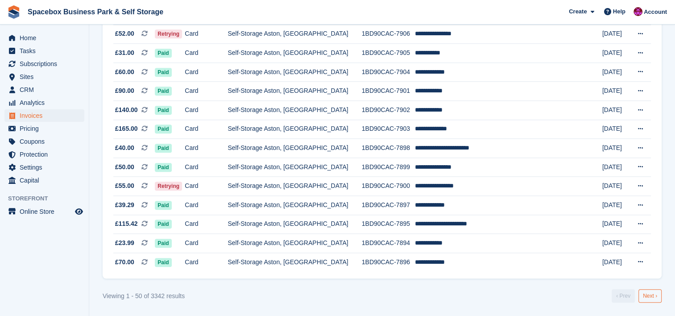
click at [655, 296] on link "Next ›" at bounding box center [650, 295] width 23 height 13
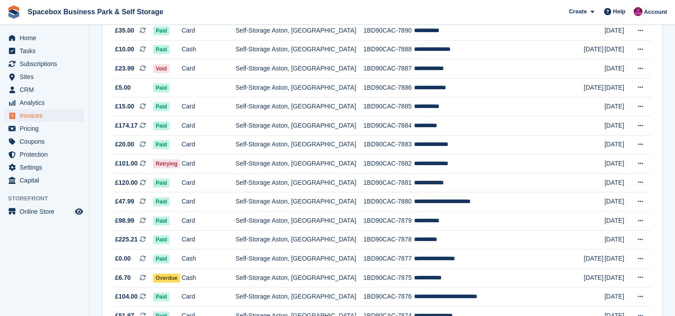
scroll to position [214, 0]
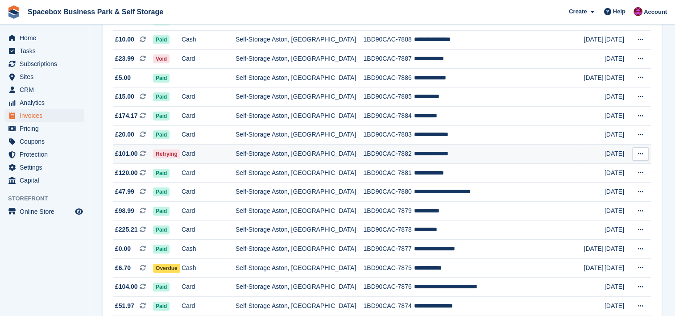
click at [408, 157] on td "1BD90CAC-7882" at bounding box center [388, 154] width 51 height 19
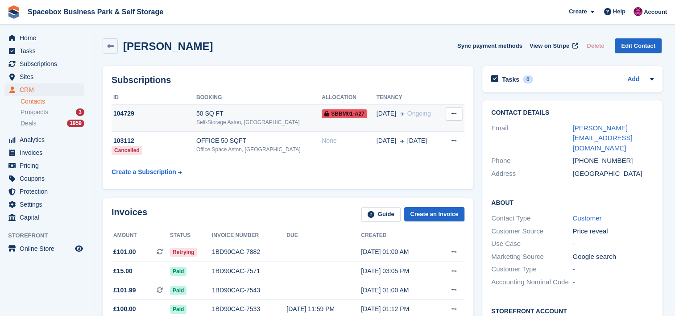
click at [169, 129] on td "104729" at bounding box center [154, 117] width 85 height 27
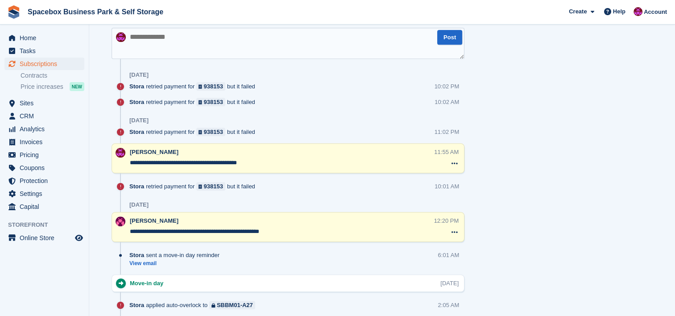
scroll to position [547, 0]
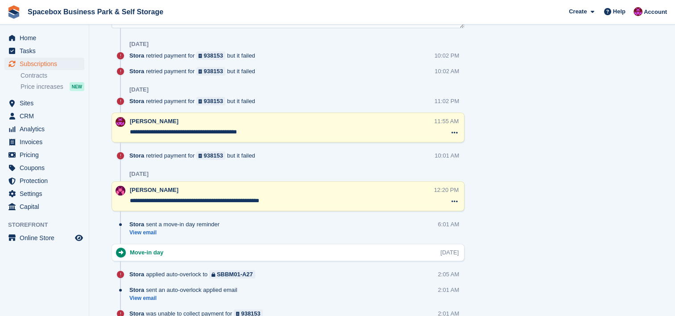
click at [204, 131] on textarea "**********" at bounding box center [282, 132] width 304 height 9
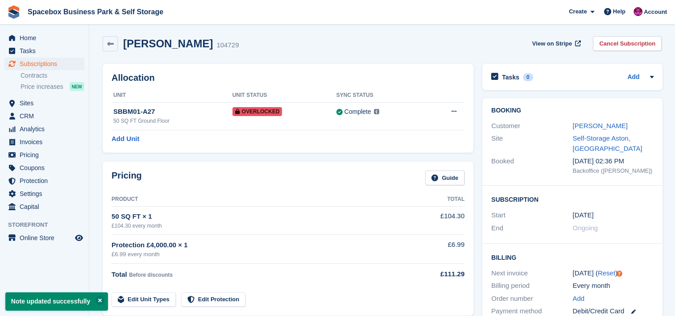
scroll to position [0, 0]
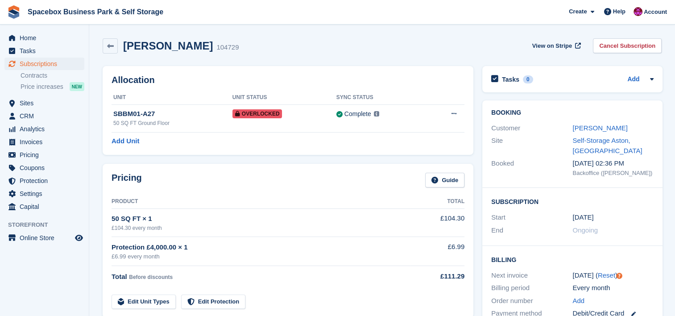
type textarea "**********"
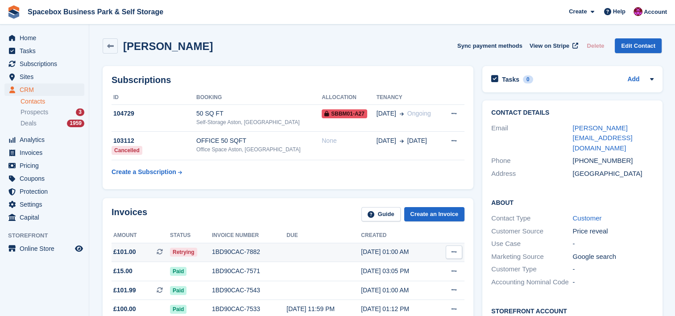
click at [452, 251] on icon at bounding box center [454, 252] width 5 height 6
click at [436, 269] on p "Download PDF" at bounding box center [420, 270] width 78 height 12
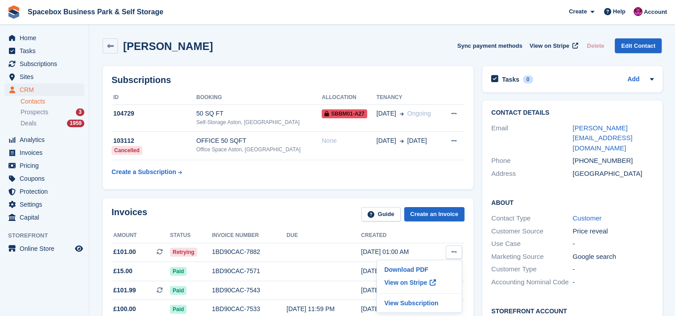
click at [454, 39] on div "Leopold Johnson Sync payment methods View on Stripe Delete Edit Contact" at bounding box center [382, 45] width 559 height 15
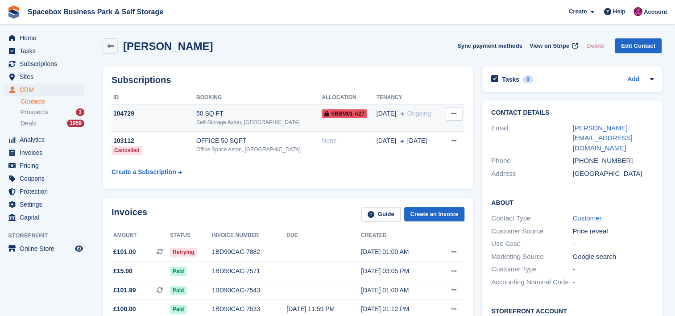
click at [215, 120] on div "Self-Storage Aston, [GEOGRAPHIC_DATA]" at bounding box center [258, 122] width 125 height 8
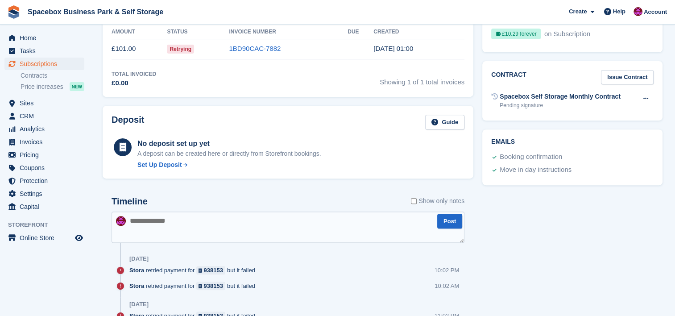
scroll to position [404, 0]
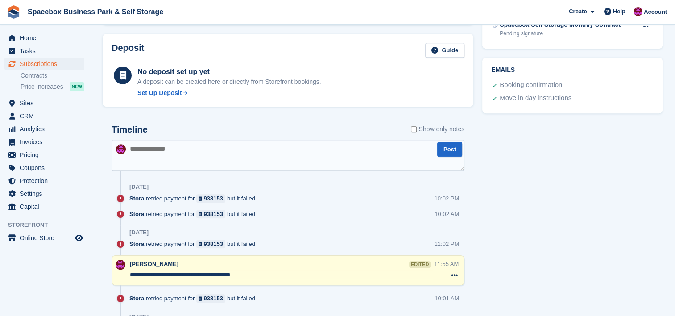
click at [213, 158] on textarea at bounding box center [288, 155] width 353 height 31
type textarea "**********"
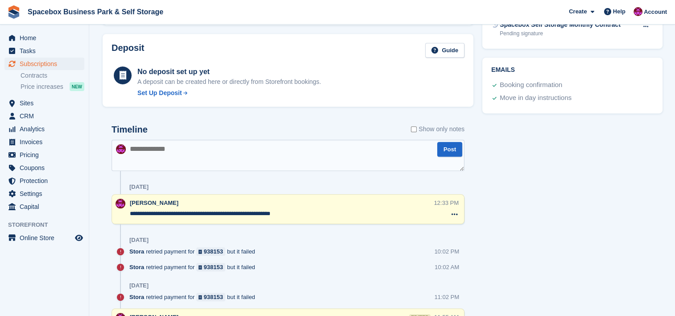
click at [297, 210] on textarea "**********" at bounding box center [282, 213] width 304 height 9
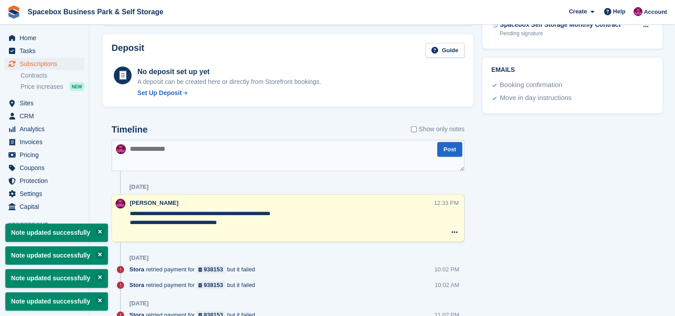
type textarea "**********"
click at [629, 192] on div "Tasks 0 Add No tasks related to Subscription #104729 Booking Customer Leopold J…" at bounding box center [572, 238] width 189 height 1163
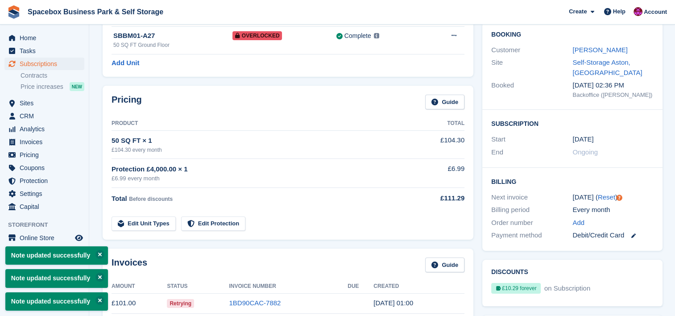
scroll to position [0, 0]
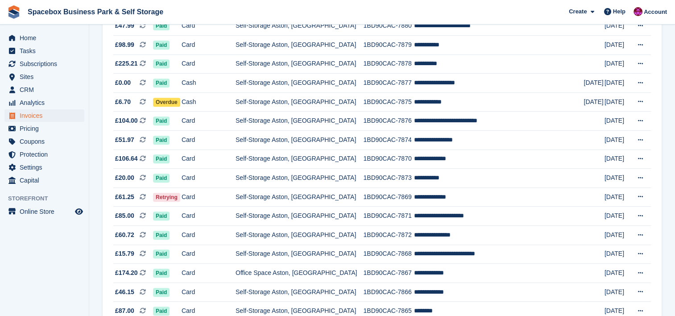
scroll to position [381, 0]
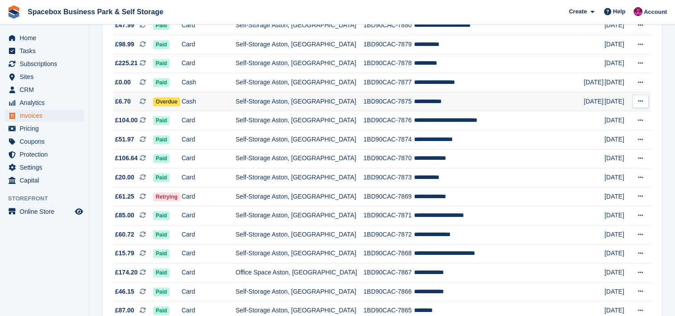
click at [398, 97] on td "1BD90CAC-7875" at bounding box center [388, 101] width 51 height 19
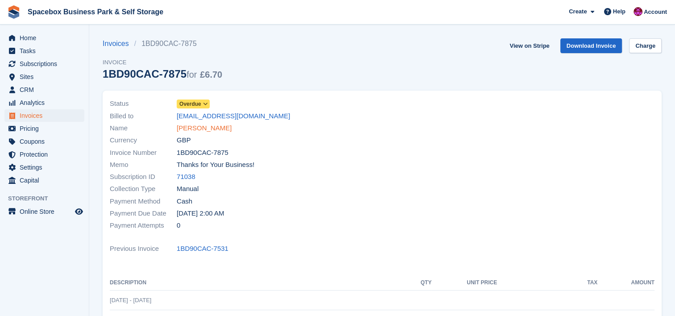
click at [205, 126] on link "[PERSON_NAME]" at bounding box center [204, 128] width 55 height 10
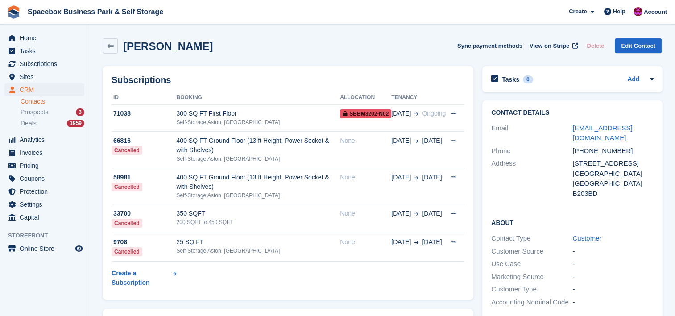
click at [205, 126] on div "Self-Storage Aston, [GEOGRAPHIC_DATA]" at bounding box center [259, 122] width 164 height 8
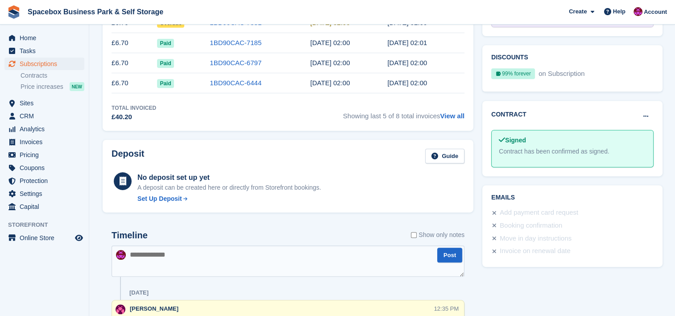
scroll to position [417, 0]
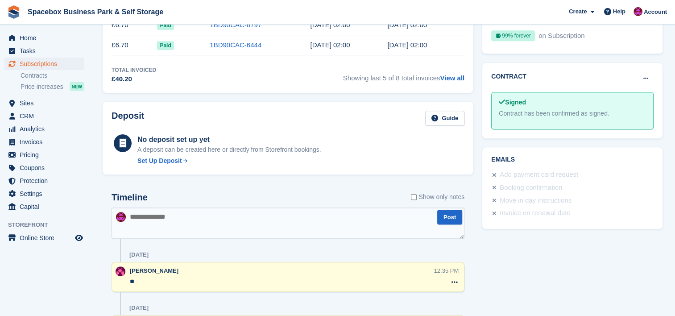
click at [229, 221] on textarea at bounding box center [288, 223] width 353 height 31
type textarea "**"
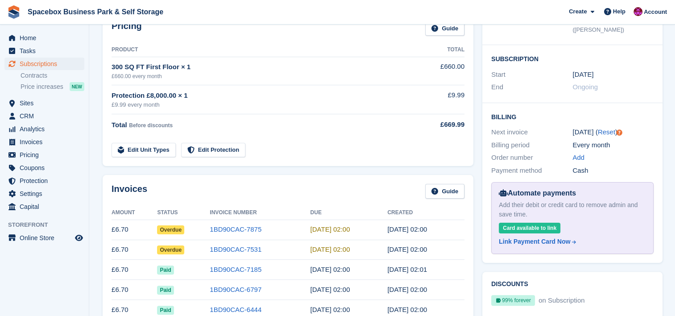
scroll to position [0, 0]
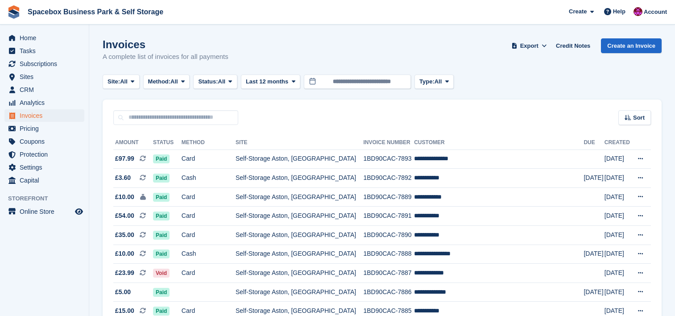
scroll to position [381, 0]
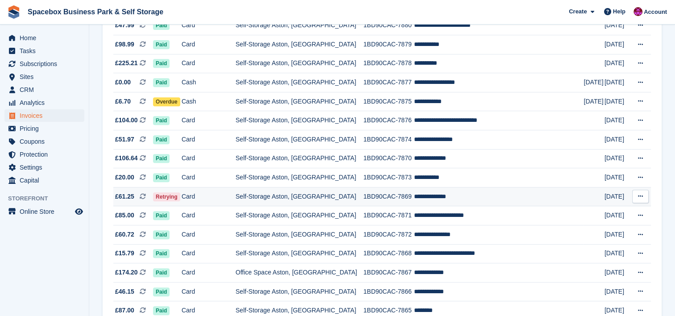
click at [291, 198] on td "Self-Storage Aston, [GEOGRAPHIC_DATA]" at bounding box center [300, 196] width 128 height 19
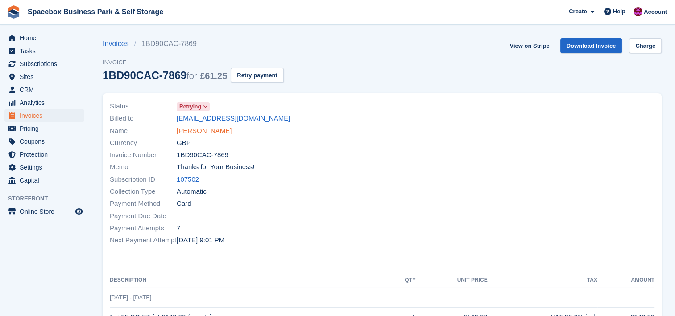
click at [187, 129] on link "[PERSON_NAME]" at bounding box center [204, 131] width 55 height 10
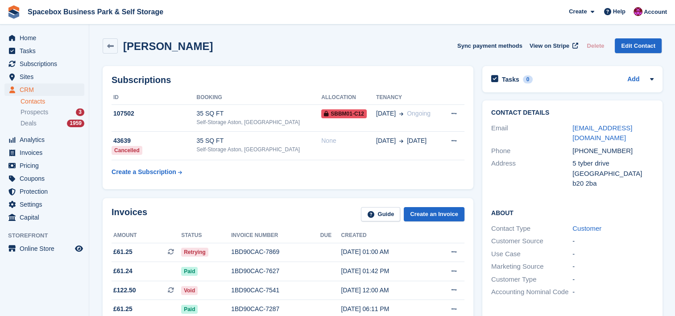
click at [288, 191] on div "Subscriptions ID Booking Allocation Tenancy 107502 35 SQ FT Self-Storage [GEOGR…" at bounding box center [288, 128] width 380 height 132
click at [196, 120] on td "107502" at bounding box center [154, 117] width 85 height 27
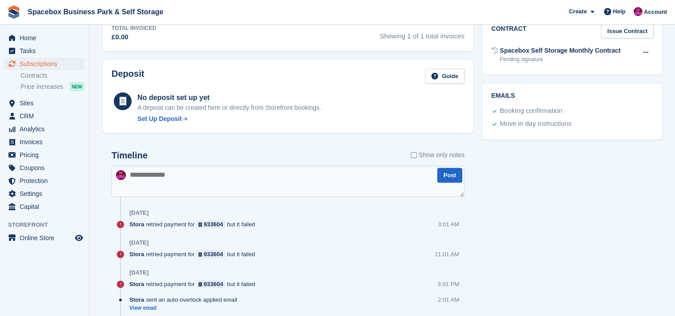
scroll to position [402, 0]
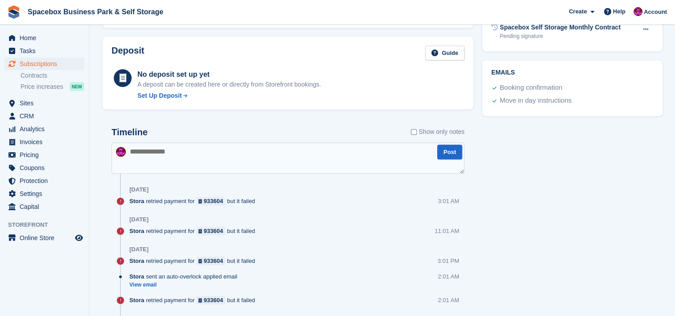
click at [186, 160] on textarea at bounding box center [288, 157] width 353 height 31
type textarea "**********"
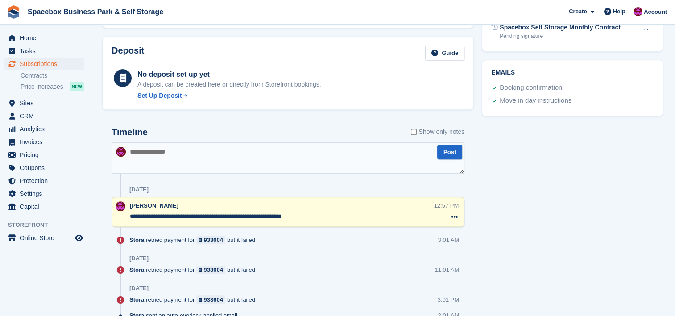
scroll to position [0, 0]
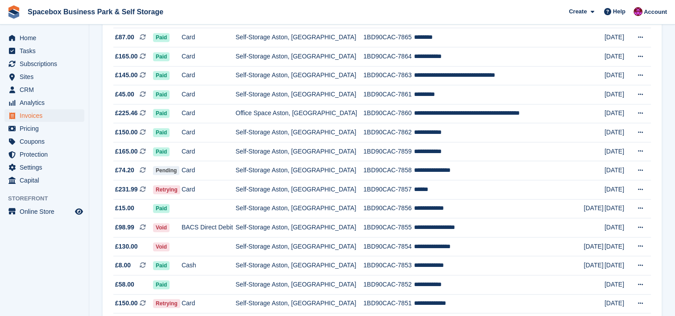
scroll to position [655, 0]
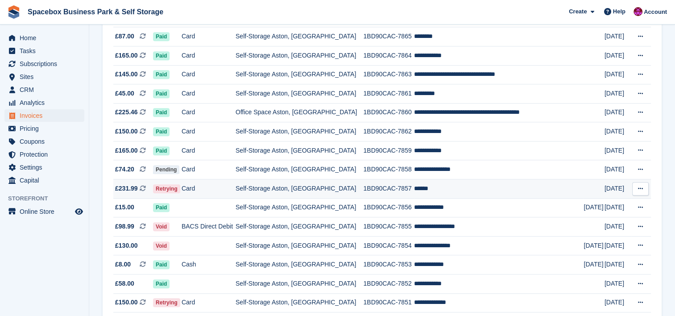
click at [277, 193] on td "Self-Storage Aston, [GEOGRAPHIC_DATA]" at bounding box center [300, 188] width 128 height 19
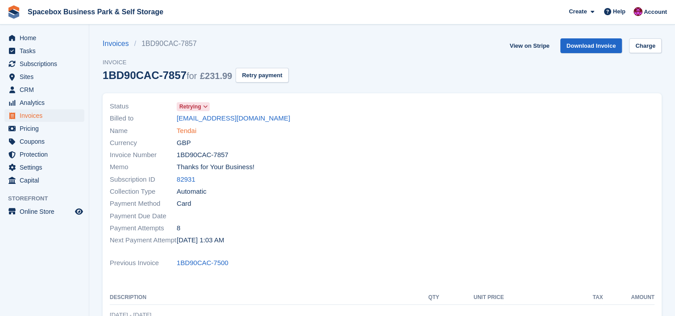
click at [188, 134] on link "Tendai" at bounding box center [187, 131] width 20 height 10
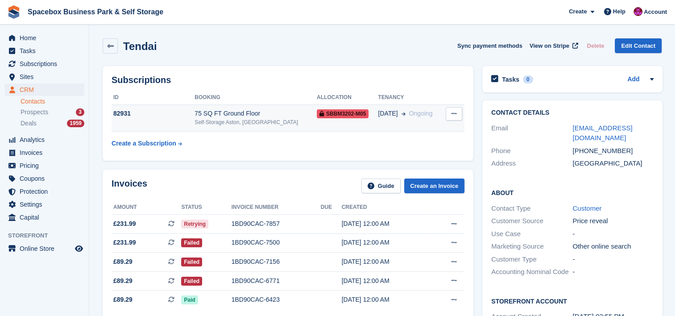
click at [221, 120] on div "Self-Storage Aston, [GEOGRAPHIC_DATA]" at bounding box center [256, 122] width 122 height 8
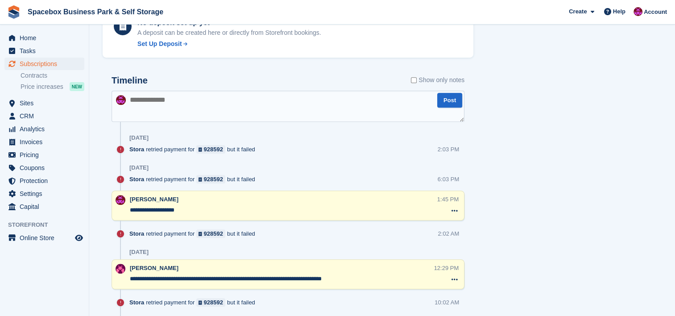
scroll to position [536, 0]
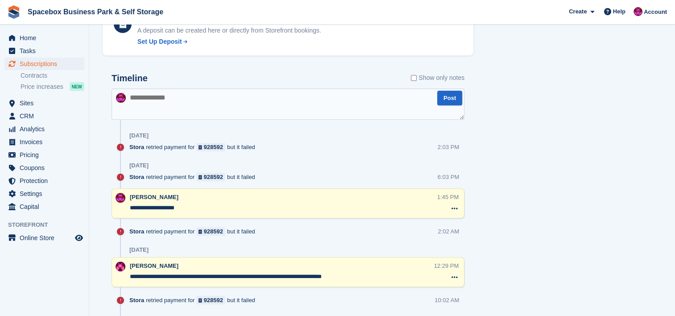
click at [236, 110] on textarea at bounding box center [288, 103] width 353 height 31
type textarea "**********"
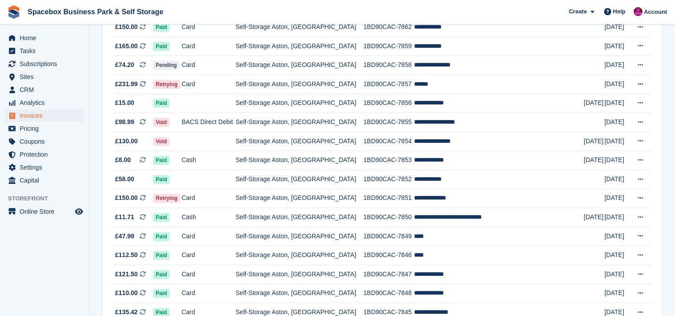
scroll to position [762, 0]
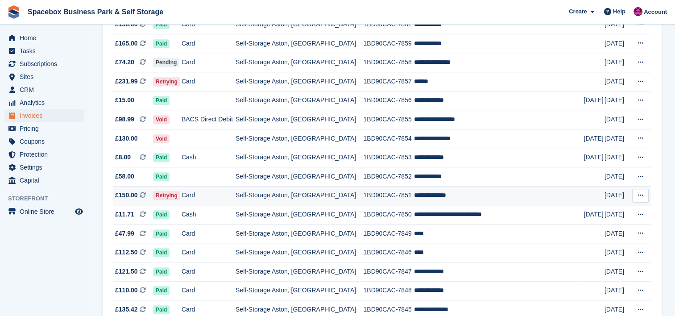
click at [282, 200] on td "Self-Storage Aston, [GEOGRAPHIC_DATA]" at bounding box center [300, 195] width 128 height 19
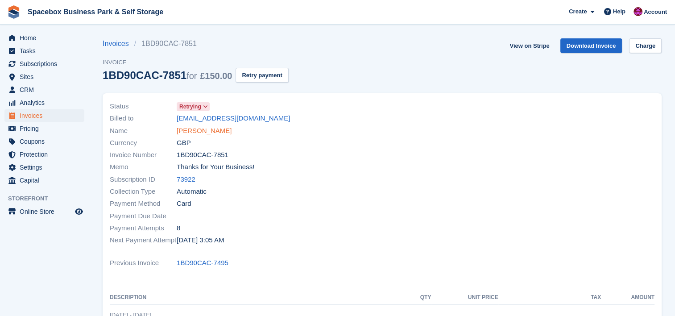
click at [215, 130] on link "Farrah Mushtaq" at bounding box center [204, 131] width 55 height 10
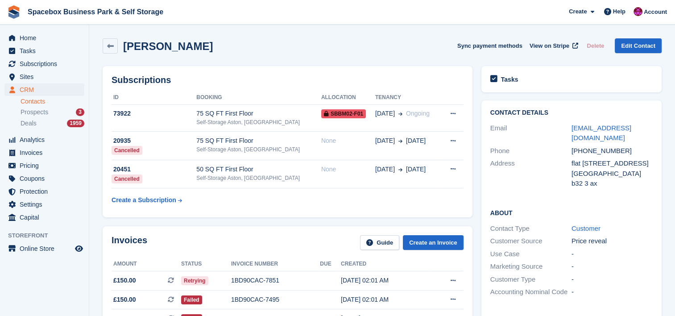
click at [215, 130] on td "75 SQ FT First Floor Self-Storage Aston, Birmingham" at bounding box center [258, 117] width 125 height 27
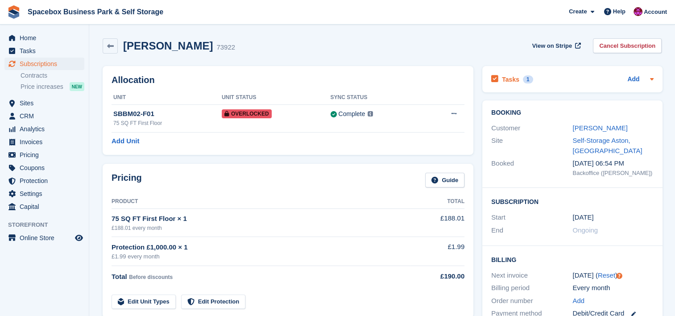
click at [650, 80] on icon at bounding box center [652, 78] width 7 height 7
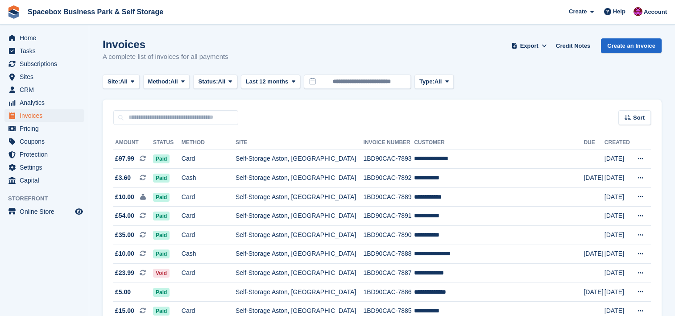
scroll to position [833, 0]
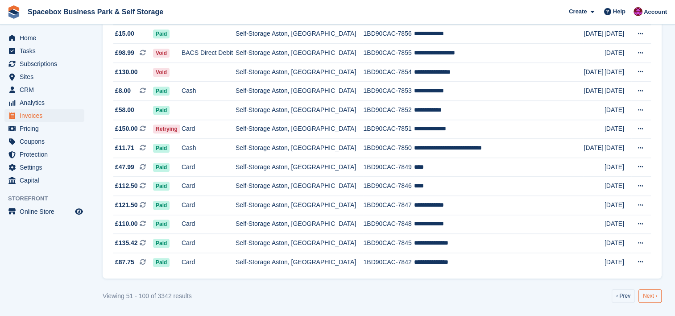
click at [650, 291] on link "Next ›" at bounding box center [650, 295] width 23 height 13
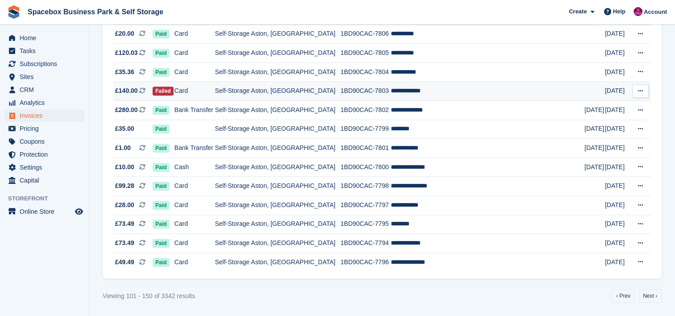
scroll to position [833, 0]
click at [407, 96] on td "**********" at bounding box center [488, 91] width 194 height 19
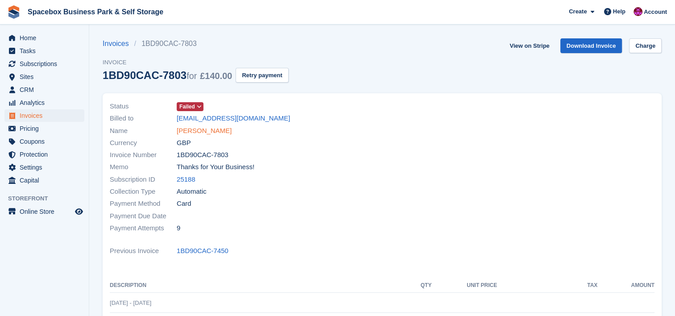
click at [215, 133] on div "Name [PERSON_NAME]" at bounding box center [243, 131] width 267 height 12
click at [215, 133] on link "[PERSON_NAME]" at bounding box center [204, 131] width 55 height 10
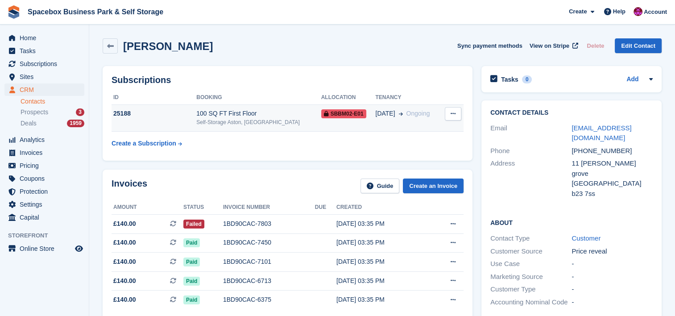
click at [215, 121] on div "Self-Storage Aston, [GEOGRAPHIC_DATA]" at bounding box center [258, 122] width 125 height 8
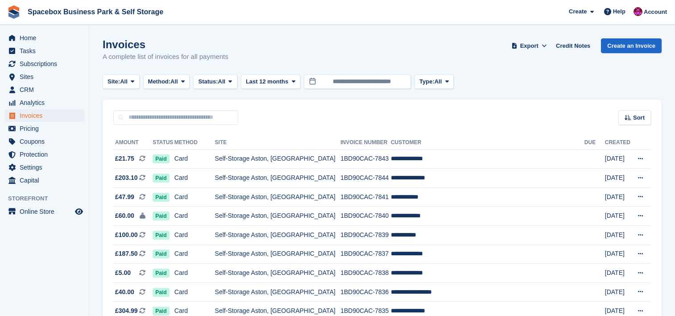
scroll to position [833, 0]
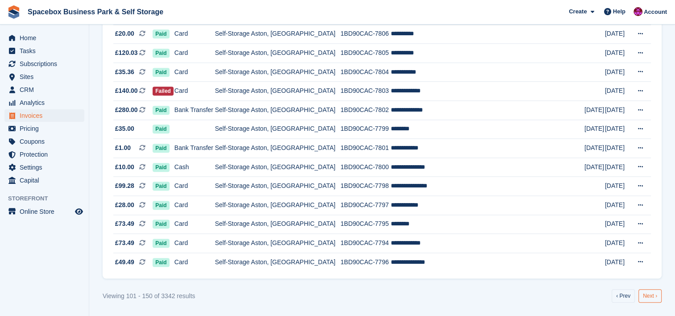
click at [652, 290] on link "Next ›" at bounding box center [650, 295] width 23 height 13
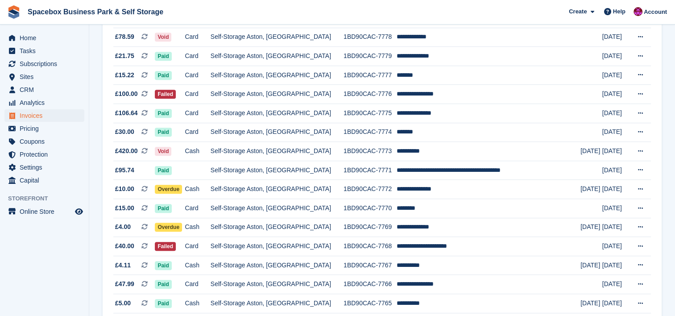
scroll to position [393, 0]
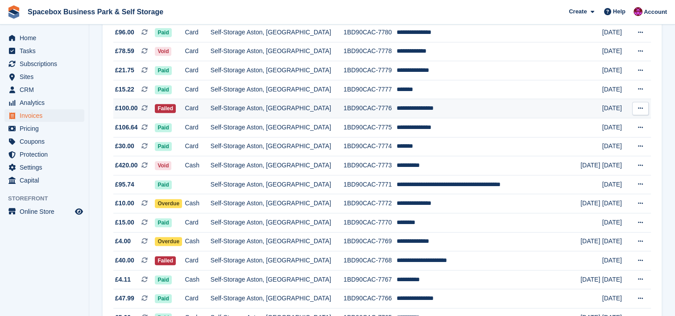
click at [470, 114] on td "**********" at bounding box center [489, 108] width 184 height 19
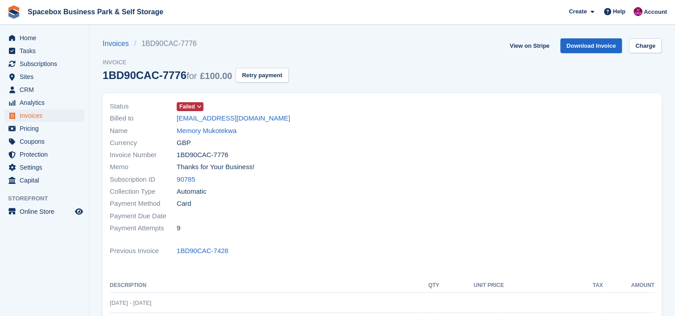
click at [218, 125] on div "Name Memory Mukotekwa" at bounding box center [243, 131] width 267 height 12
click at [221, 130] on link "Memory Mukotekwa" at bounding box center [207, 131] width 60 height 10
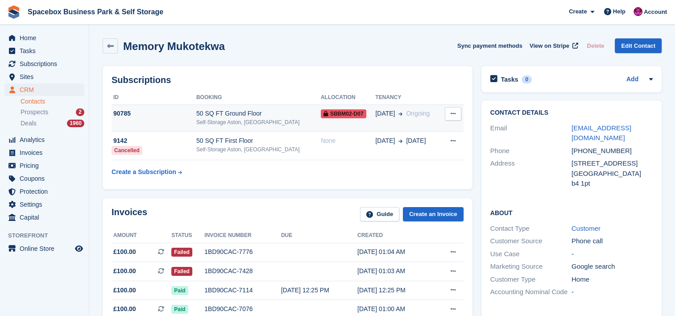
click at [238, 126] on div "Self-Storage Aston, [GEOGRAPHIC_DATA]" at bounding box center [258, 122] width 125 height 8
click at [196, 117] on div "90785" at bounding box center [154, 113] width 85 height 9
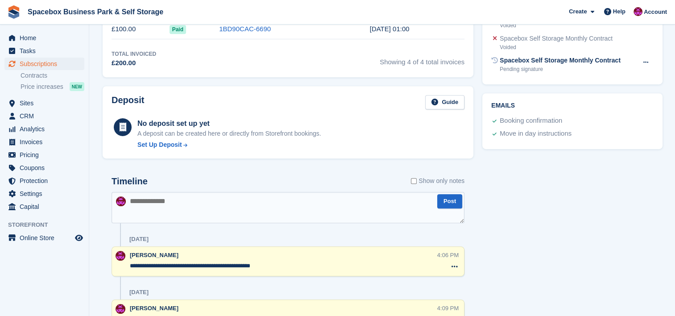
scroll to position [417, 0]
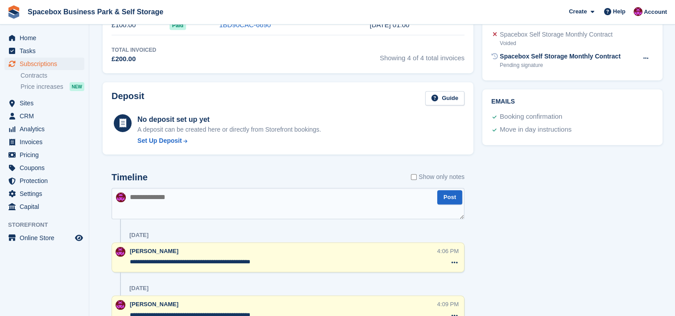
click at [198, 210] on textarea at bounding box center [288, 203] width 353 height 31
drag, startPoint x: 278, startPoint y: 263, endPoint x: 129, endPoint y: 260, distance: 149.6
click at [129, 260] on div "**********" at bounding box center [288, 257] width 353 height 30
click at [153, 199] on textarea at bounding box center [288, 203] width 353 height 31
paste textarea "**********"
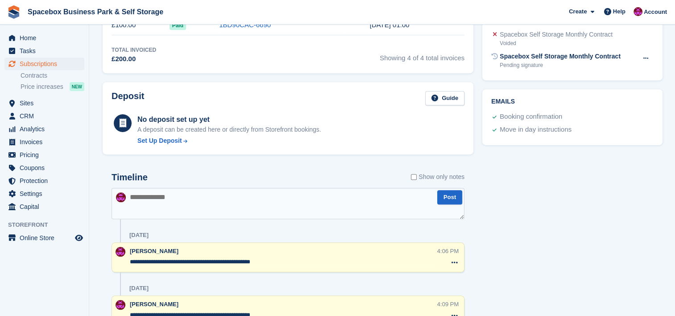
type textarea "**********"
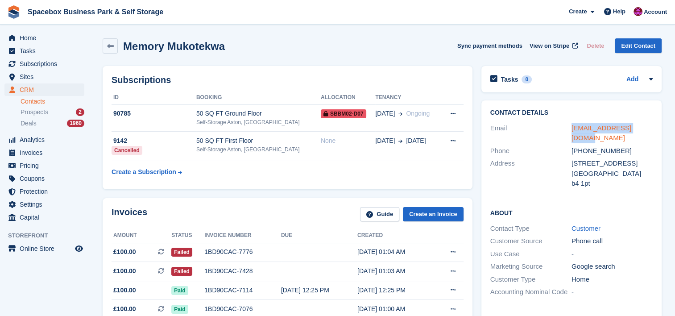
drag, startPoint x: 664, startPoint y: 123, endPoint x: 571, endPoint y: 130, distance: 93.1
click at [571, 130] on div "Contact Details Email mmmglory233@gmail.com Phone +447465203570 Address 129 wen…" at bounding box center [571, 245] width 189 height 299
copy link "mmmglory233@gmail.com"
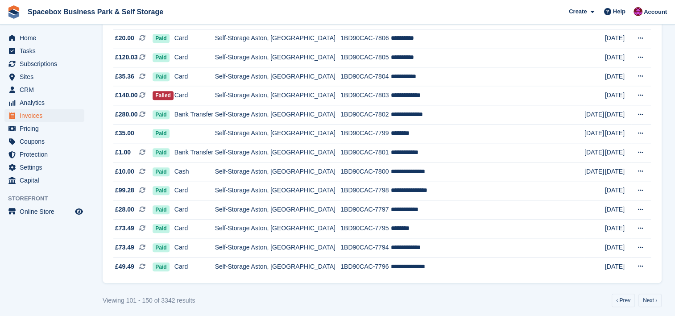
scroll to position [833, 0]
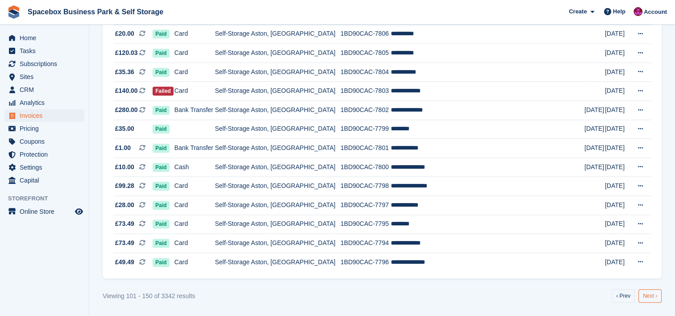
click at [652, 294] on link "Next ›" at bounding box center [650, 295] width 23 height 13
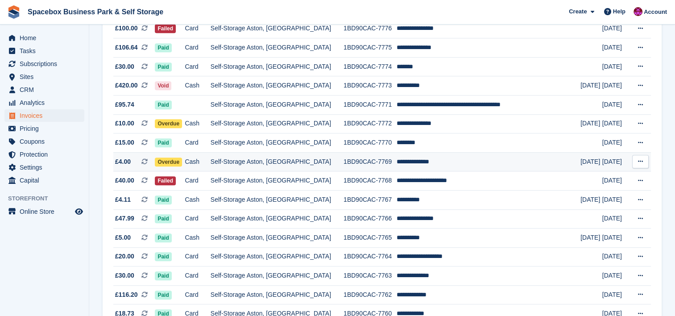
scroll to position [512, 0]
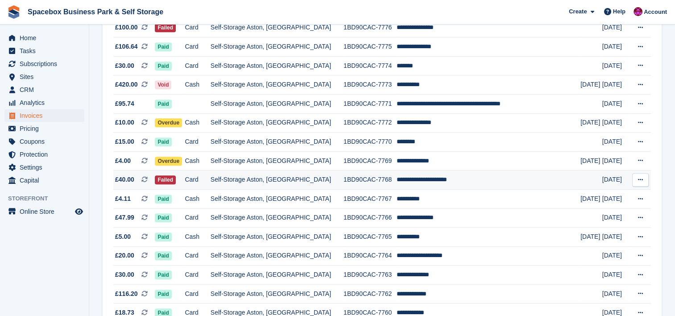
click at [505, 188] on td "**********" at bounding box center [489, 180] width 184 height 19
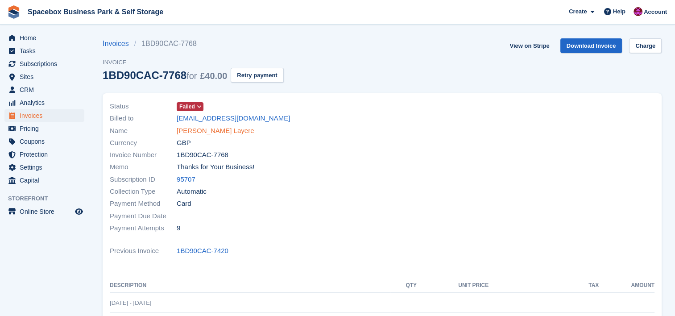
click at [245, 129] on link "Andrea Ouphouet Layere" at bounding box center [215, 131] width 77 height 10
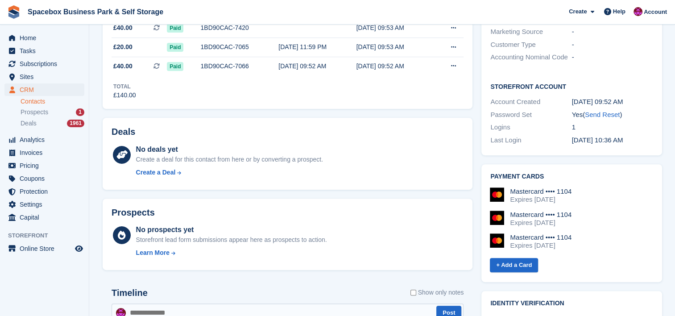
scroll to position [95, 0]
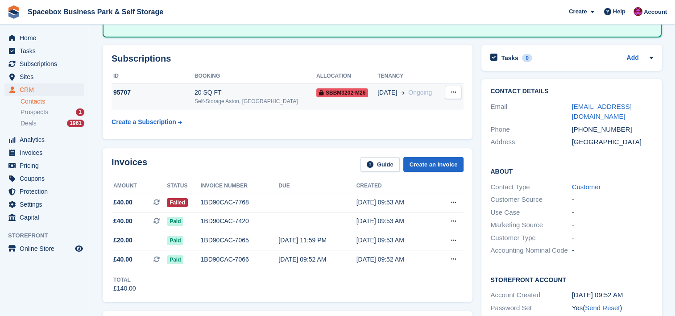
click at [227, 104] on td "20 SQ FT Self-Storage Aston, Birmingham" at bounding box center [256, 96] width 122 height 27
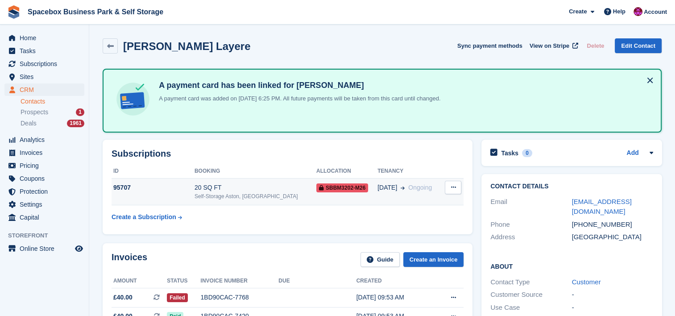
click at [180, 191] on td "95707" at bounding box center [153, 191] width 83 height 27
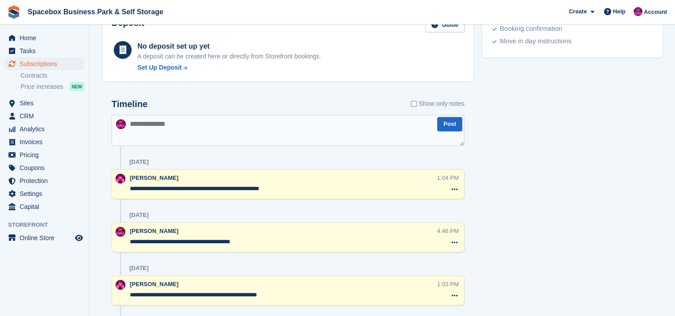
scroll to position [488, 0]
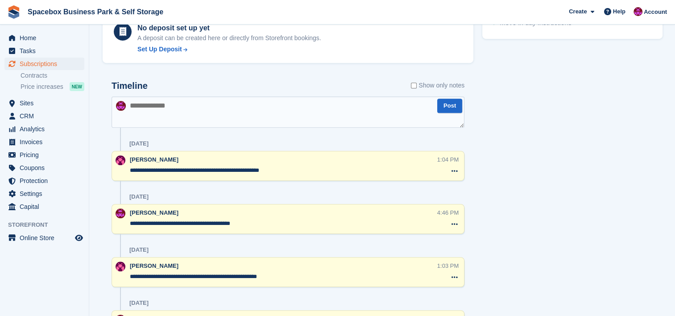
click at [197, 108] on textarea at bounding box center [288, 111] width 353 height 31
type textarea "**********"
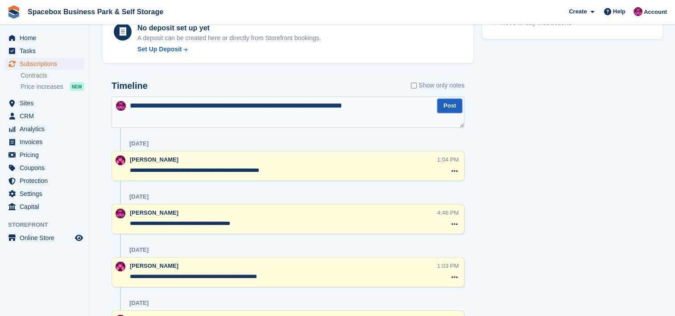
click at [441, 110] on button "Post" at bounding box center [449, 106] width 25 height 15
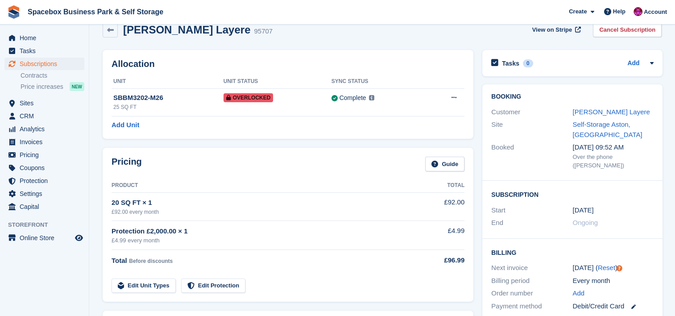
scroll to position [0, 0]
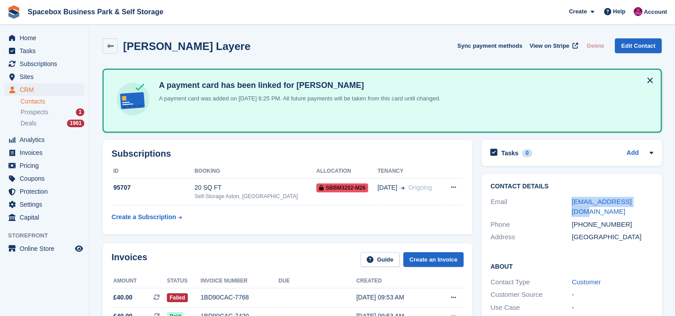
drag, startPoint x: 643, startPoint y: 196, endPoint x: 568, endPoint y: 198, distance: 75.5
click at [568, 198] on div "Email [EMAIL_ADDRESS][DOMAIN_NAME]" at bounding box center [572, 207] width 162 height 23
copy div "[EMAIL_ADDRESS][DOMAIN_NAME]"
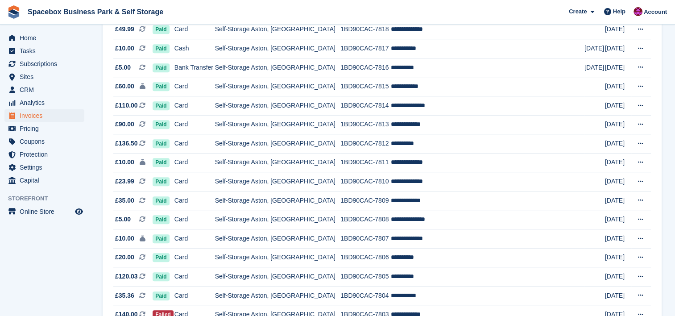
scroll to position [833, 0]
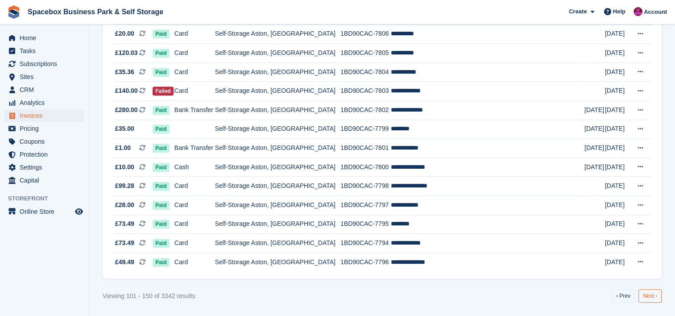
click at [651, 299] on link "Next ›" at bounding box center [650, 295] width 23 height 13
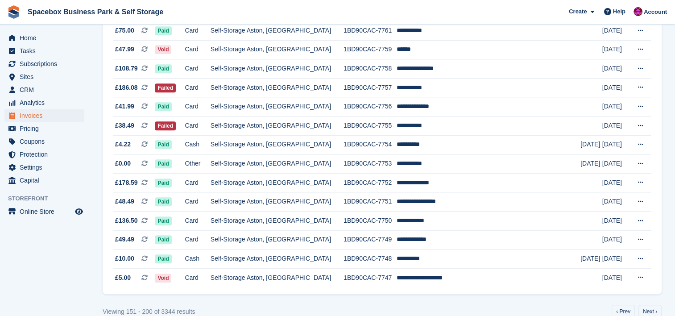
scroll to position [833, 0]
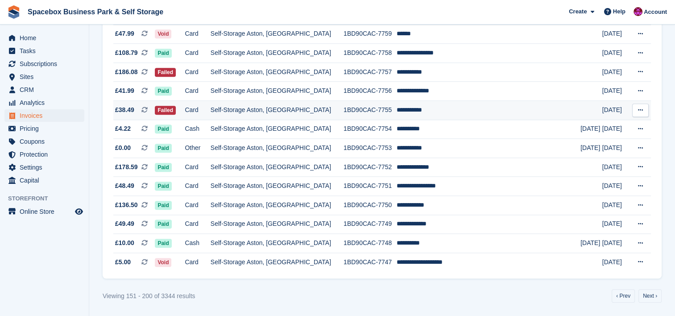
click at [347, 108] on td "1BD90CAC-7755" at bounding box center [370, 110] width 53 height 19
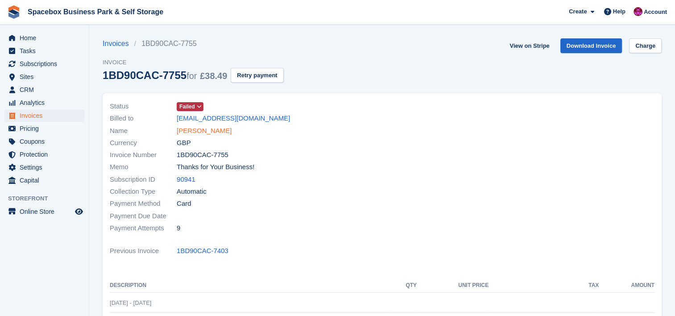
click at [203, 136] on div "Name [PERSON_NAME]" at bounding box center [243, 131] width 267 height 12
click at [204, 133] on link "[PERSON_NAME]" at bounding box center [204, 131] width 55 height 10
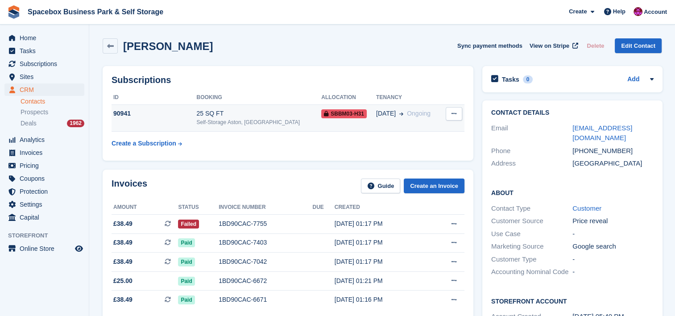
click at [196, 125] on td "90941" at bounding box center [154, 117] width 85 height 27
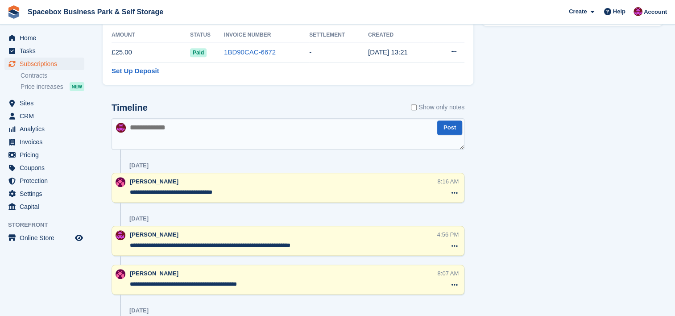
scroll to position [512, 0]
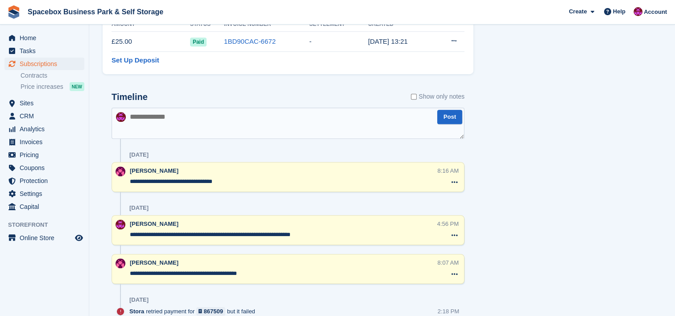
click at [260, 130] on textarea at bounding box center [288, 123] width 353 height 31
type textarea "*"
type textarea "**********"
click at [450, 118] on button "Post" at bounding box center [449, 117] width 25 height 15
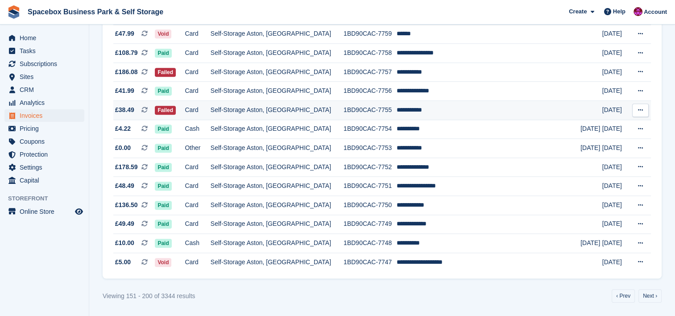
scroll to position [833, 0]
click at [650, 293] on link "Next ›" at bounding box center [650, 295] width 23 height 13
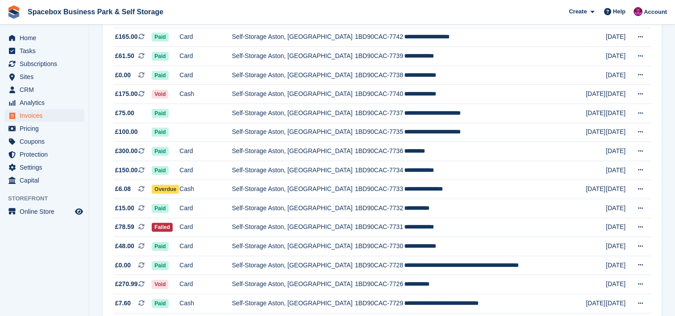
scroll to position [226, 0]
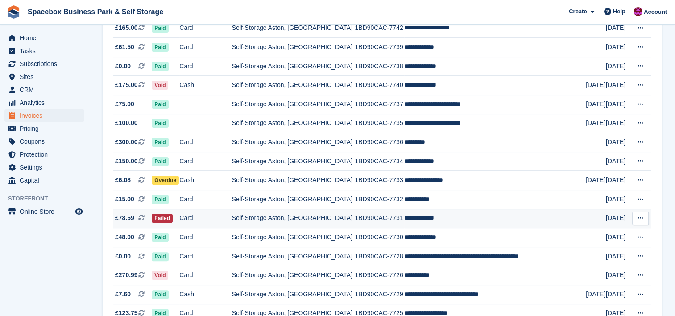
click at [472, 217] on td "**********" at bounding box center [495, 218] width 182 height 19
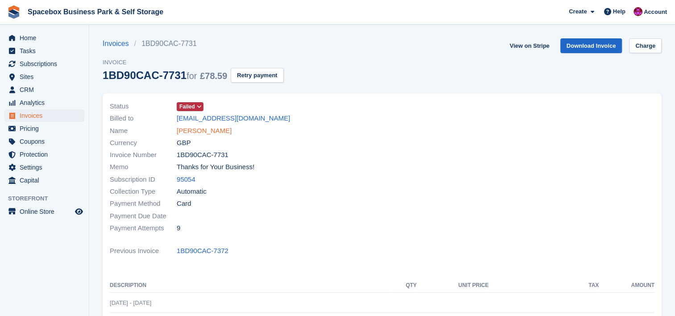
click at [212, 136] on div "Status Failed Billed to [EMAIL_ADDRESS][DOMAIN_NAME] Name [PERSON_NAME] Currenc…" at bounding box center [243, 167] width 278 height 145
drag, startPoint x: 212, startPoint y: 136, endPoint x: 323, endPoint y: 163, distance: 114.6
click at [323, 163] on div "Memo Thanks for Your Business!" at bounding box center [243, 167] width 267 height 12
click at [208, 131] on link "[PERSON_NAME]" at bounding box center [204, 131] width 55 height 10
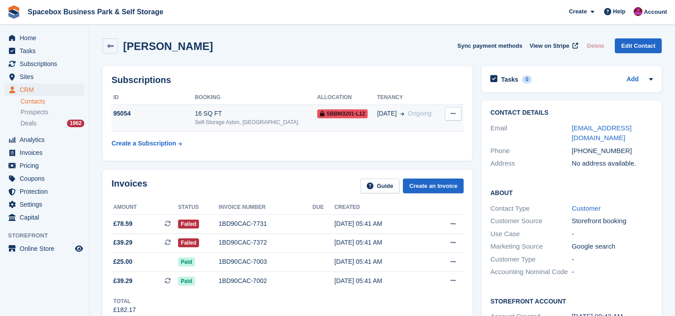
click at [282, 121] on div "Self-Storage Aston, [GEOGRAPHIC_DATA]" at bounding box center [256, 122] width 122 height 8
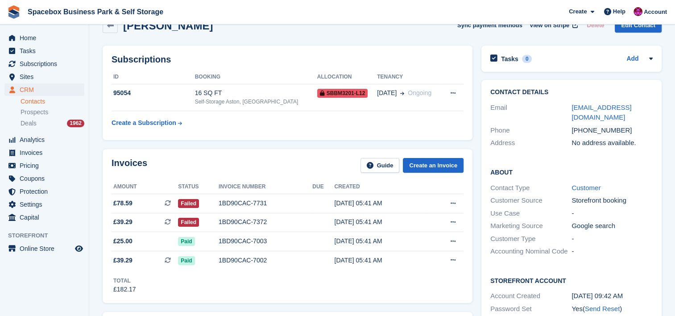
scroll to position [12, 0]
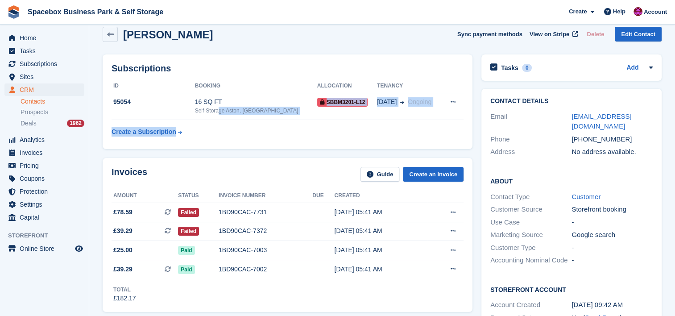
click at [224, 120] on table "ID Booking Allocation Tenancy 95054 16 SQ FT Self-Storage Aston, Birmingham SBB…" at bounding box center [288, 110] width 352 height 62
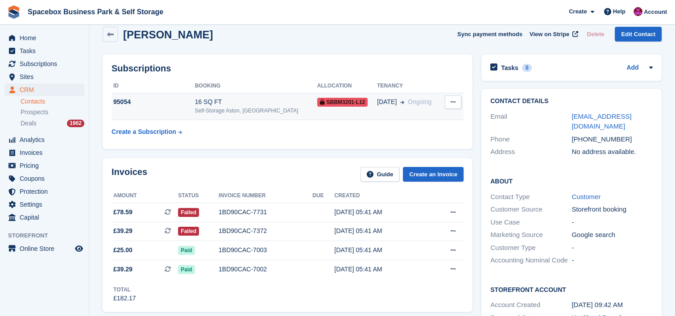
drag, startPoint x: 224, startPoint y: 120, endPoint x: 194, endPoint y: 100, distance: 35.8
click at [194, 100] on div "95054" at bounding box center [153, 101] width 83 height 9
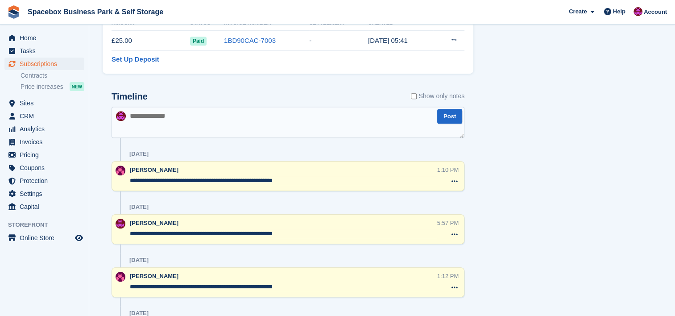
scroll to position [488, 0]
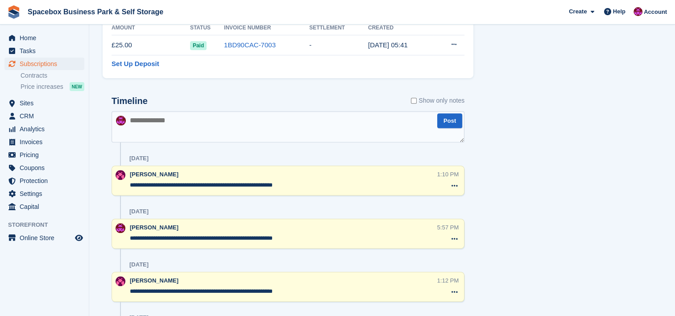
drag, startPoint x: 302, startPoint y: 234, endPoint x: 129, endPoint y: 241, distance: 173.3
click at [129, 241] on div "**********" at bounding box center [288, 234] width 353 height 30
click at [182, 123] on textarea at bounding box center [288, 126] width 353 height 31
paste textarea "**********"
type textarea "**********"
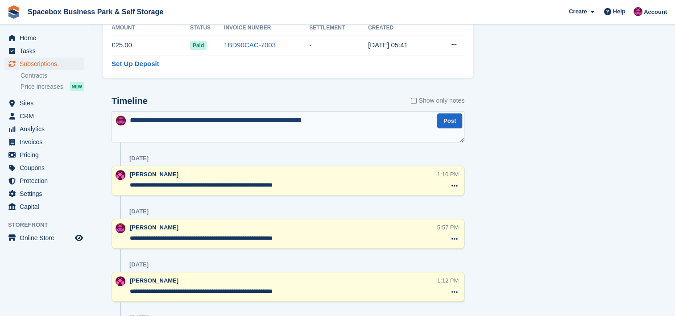
drag, startPoint x: 226, startPoint y: 237, endPoint x: 190, endPoint y: 237, distance: 36.6
click at [190, 237] on textarea "**********" at bounding box center [284, 238] width 308 height 9
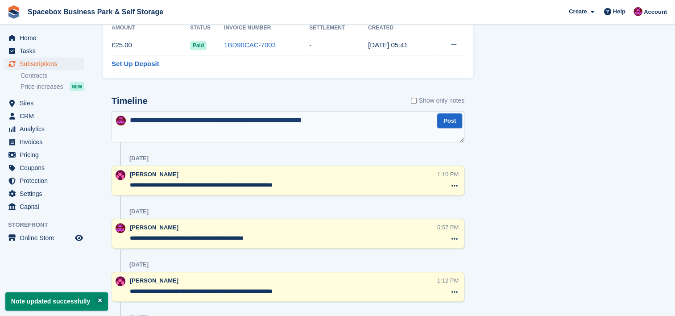
type textarea "**********"
drag, startPoint x: 248, startPoint y: 120, endPoint x: 201, endPoint y: 118, distance: 46.9
click at [201, 118] on textarea "**********" at bounding box center [288, 126] width 353 height 31
type textarea "**********"
click at [456, 119] on button "Post" at bounding box center [449, 120] width 25 height 15
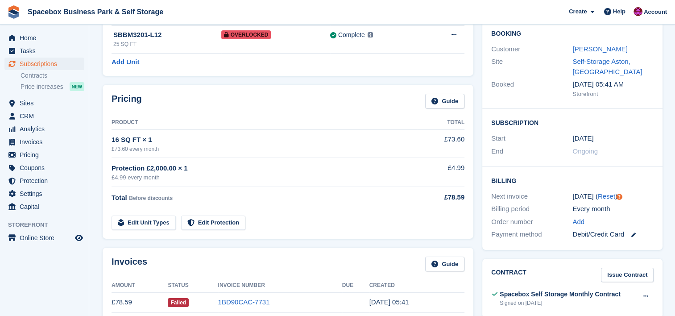
scroll to position [0, 0]
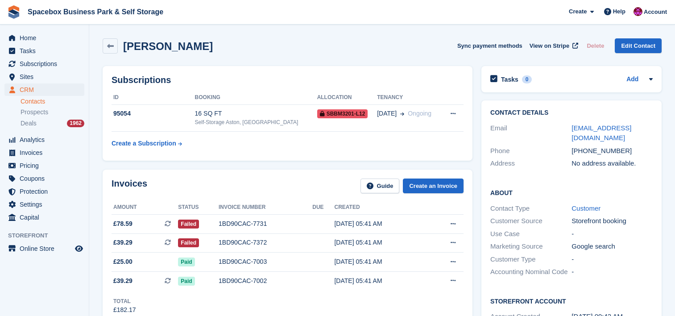
scroll to position [12, 0]
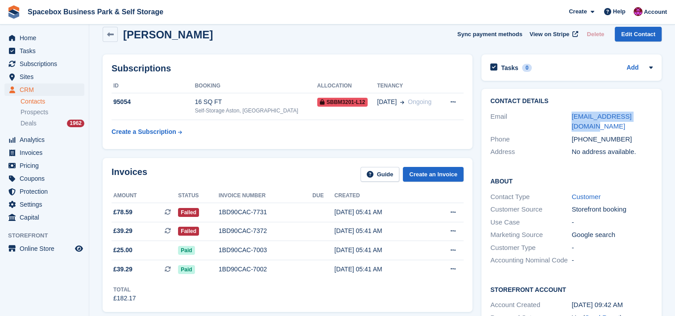
drag, startPoint x: 614, startPoint y: 116, endPoint x: 566, endPoint y: 112, distance: 48.4
click at [566, 112] on div "Email [EMAIL_ADDRESS][DOMAIN_NAME]" at bounding box center [572, 121] width 162 height 23
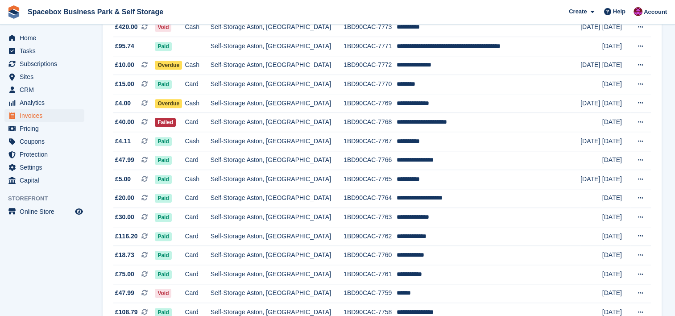
scroll to position [833, 0]
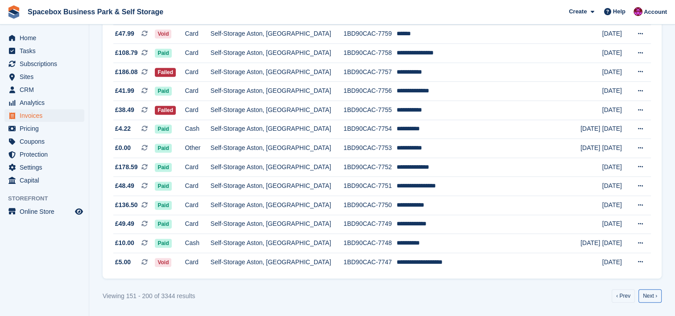
click at [644, 302] on link "Next ›" at bounding box center [650, 295] width 23 height 13
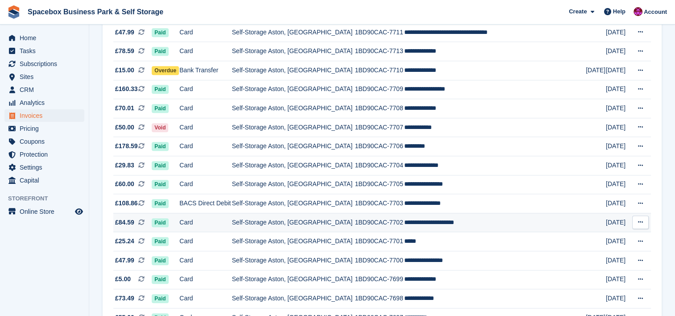
scroll to position [833, 0]
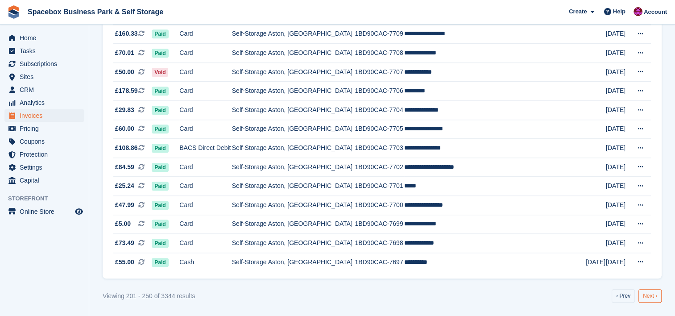
click at [648, 294] on link "Next ›" at bounding box center [650, 295] width 23 height 13
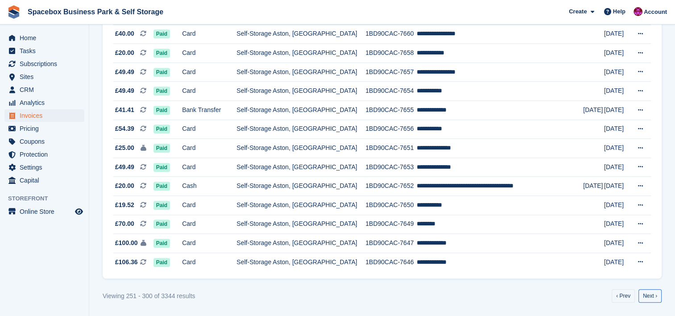
click at [655, 292] on link "Next ›" at bounding box center [650, 295] width 23 height 13
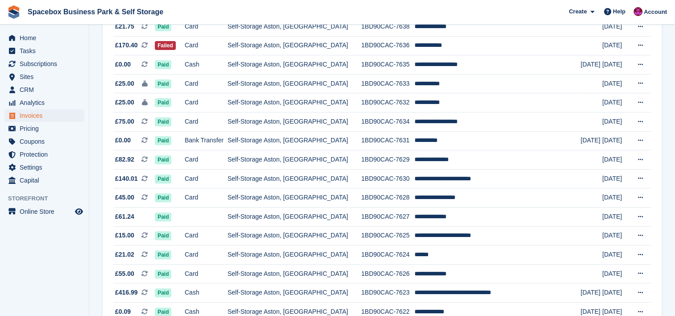
scroll to position [297, 0]
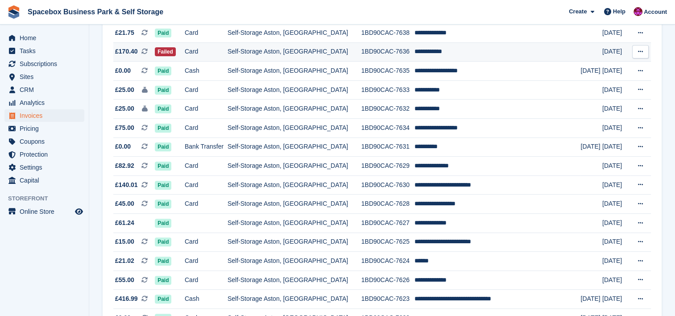
click at [478, 48] on td "**********" at bounding box center [498, 51] width 167 height 19
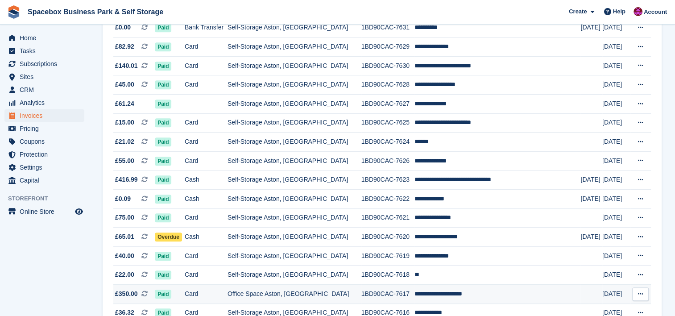
scroll to position [833, 0]
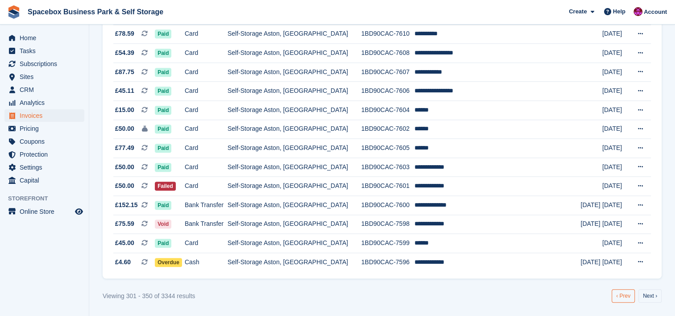
click at [621, 295] on link "‹ Prev" at bounding box center [623, 295] width 23 height 13
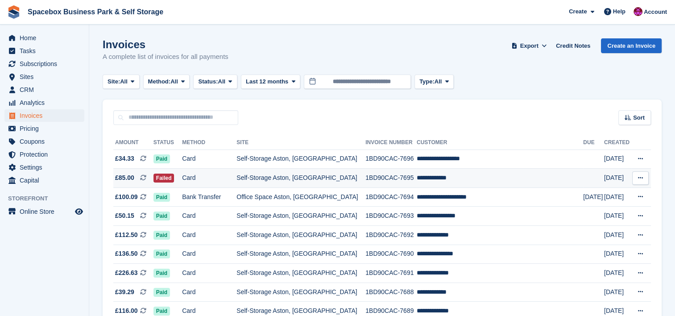
click at [461, 183] on td "**********" at bounding box center [500, 178] width 167 height 19
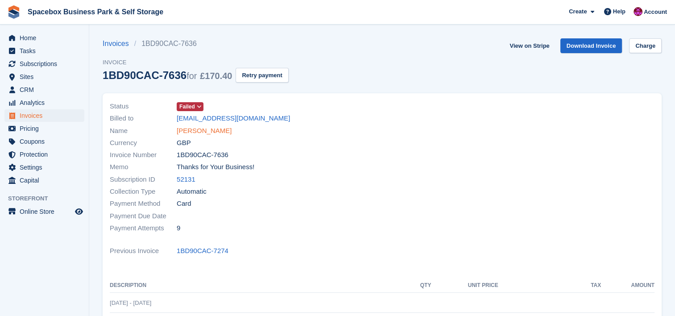
click at [202, 129] on link "Ammaad Jamil" at bounding box center [204, 131] width 55 height 10
click at [209, 129] on link "[PERSON_NAME]" at bounding box center [204, 131] width 55 height 10
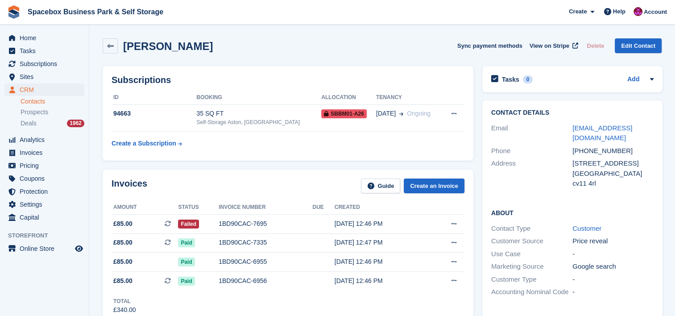
click at [209, 129] on td "35 SQ FT Self-Storage [GEOGRAPHIC_DATA], [GEOGRAPHIC_DATA]" at bounding box center [258, 117] width 125 height 27
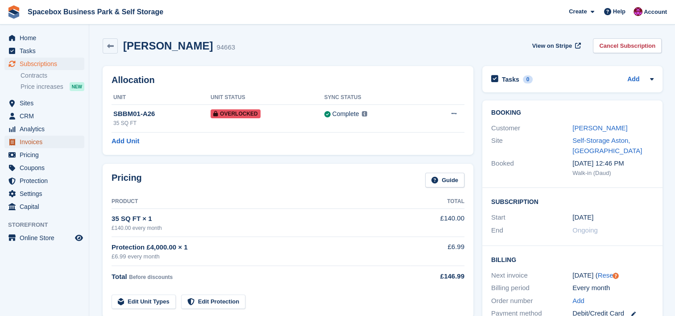
click at [44, 143] on span "Invoices" at bounding box center [47, 142] width 54 height 12
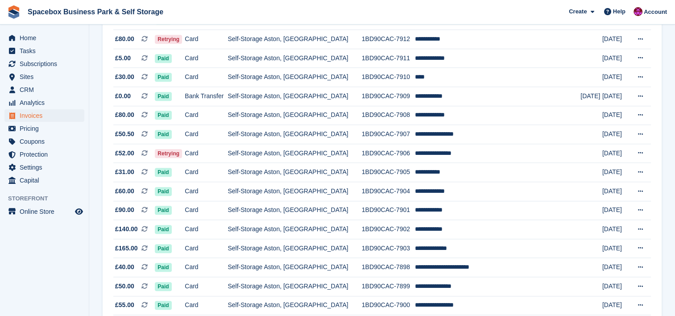
scroll to position [833, 0]
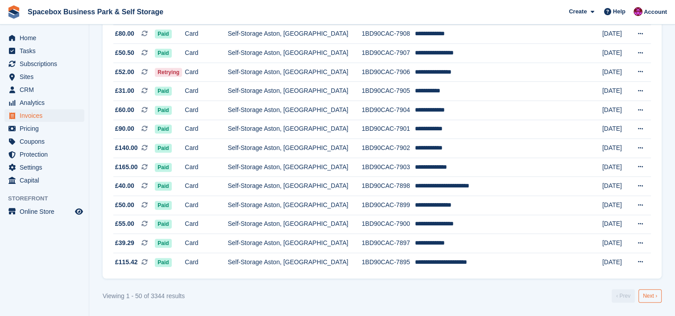
click at [650, 296] on link "Next ›" at bounding box center [650, 295] width 23 height 13
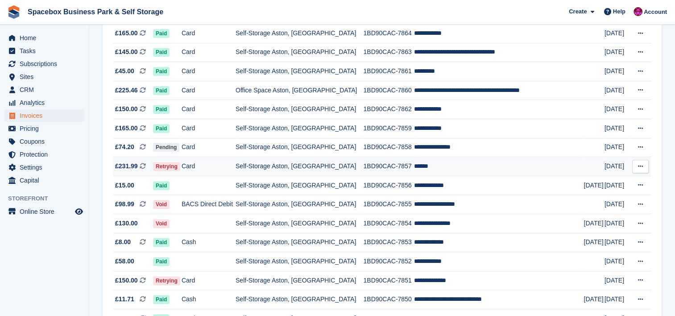
scroll to position [833, 0]
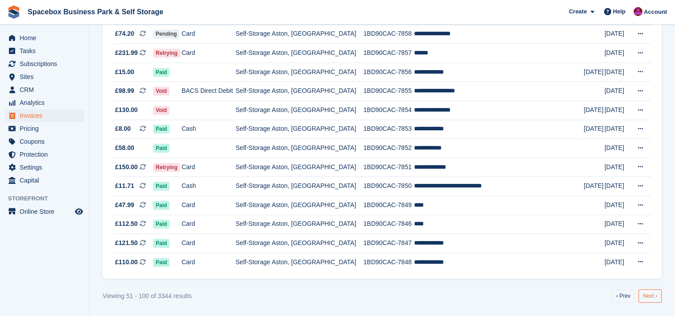
click at [643, 296] on link "Next ›" at bounding box center [650, 295] width 23 height 13
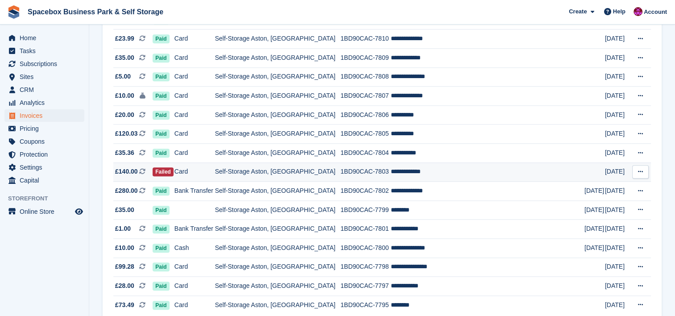
scroll to position [833, 0]
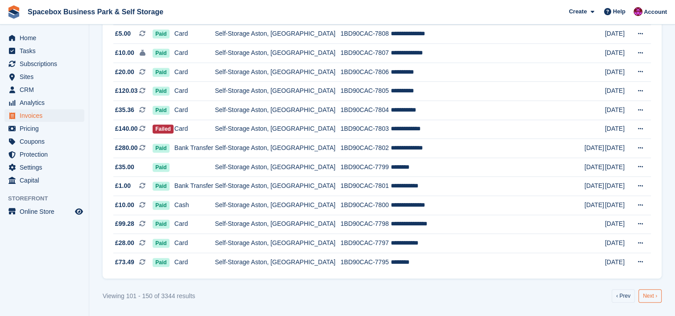
click at [647, 296] on link "Next ›" at bounding box center [650, 295] width 23 height 13
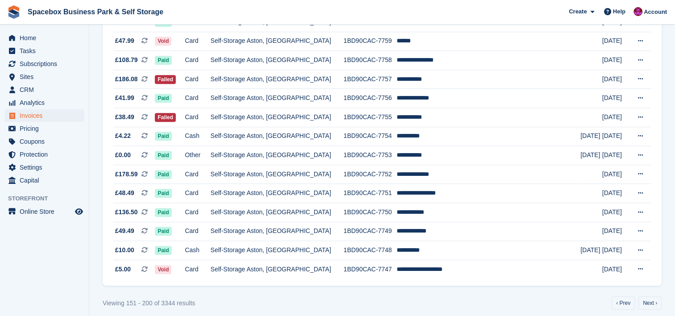
scroll to position [833, 0]
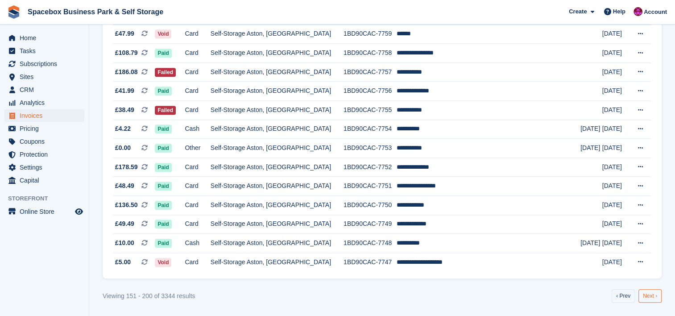
click at [660, 293] on link "Next ›" at bounding box center [650, 295] width 23 height 13
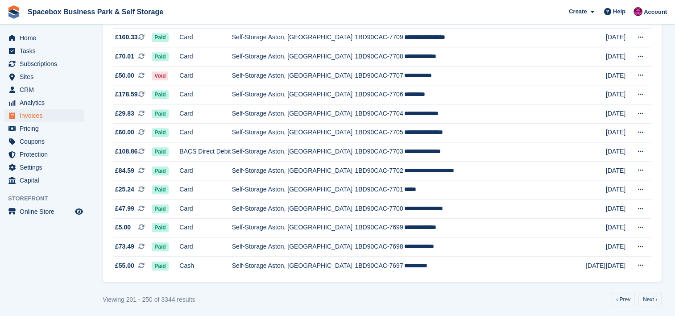
scroll to position [833, 0]
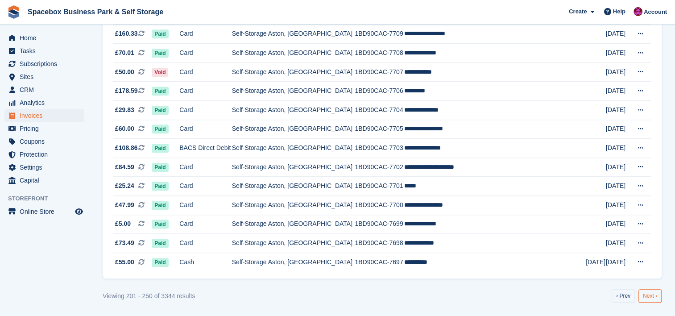
click at [644, 292] on link "Next ›" at bounding box center [650, 295] width 23 height 13
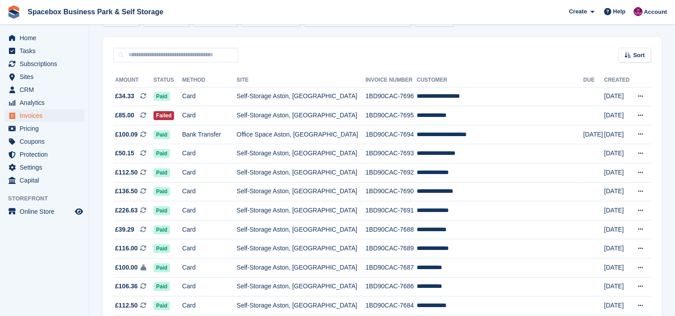
scroll to position [59, 0]
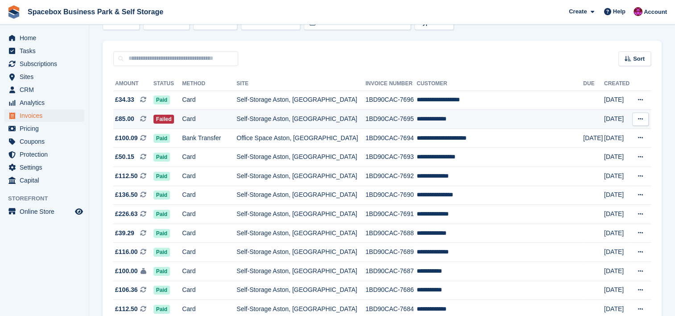
click at [462, 120] on td "**********" at bounding box center [500, 119] width 167 height 19
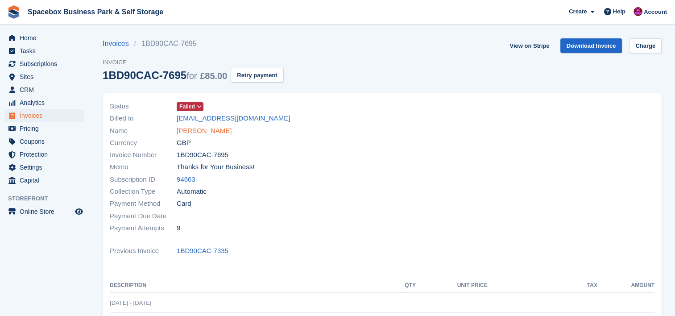
click at [212, 129] on link "[PERSON_NAME]" at bounding box center [204, 131] width 55 height 10
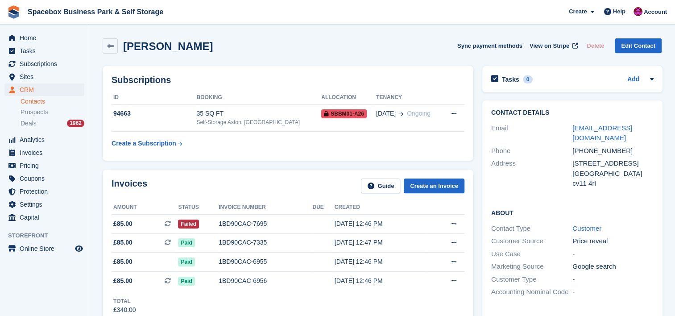
click at [212, 129] on td "35 SQ FT Self-Storage Aston, Birmingham" at bounding box center [258, 117] width 125 height 27
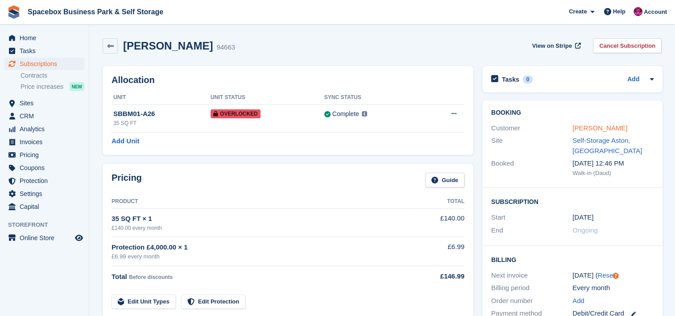
click at [593, 129] on link "[PERSON_NAME]" at bounding box center [600, 128] width 55 height 8
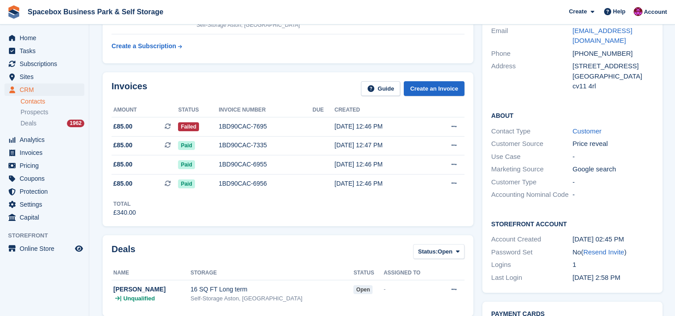
scroll to position [83, 0]
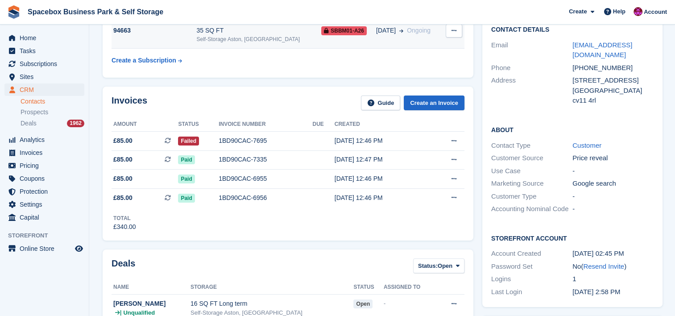
click at [257, 42] on div "Self-Storage Aston, [GEOGRAPHIC_DATA]" at bounding box center [258, 39] width 125 height 8
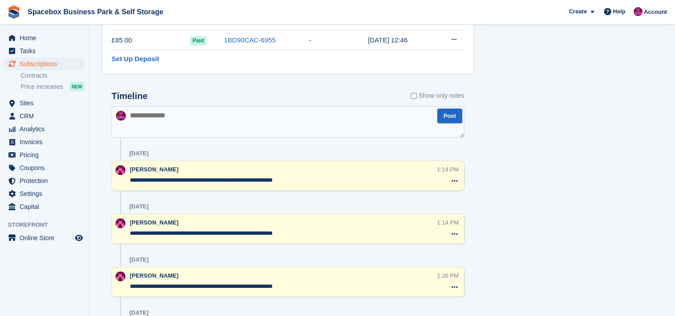
scroll to position [500, 0]
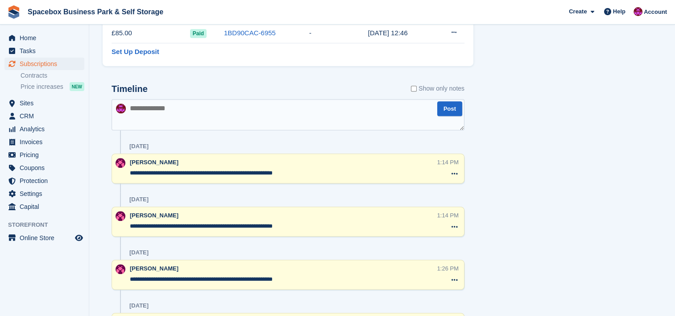
click at [273, 123] on textarea at bounding box center [288, 114] width 353 height 31
type textarea "*"
type textarea "**********"
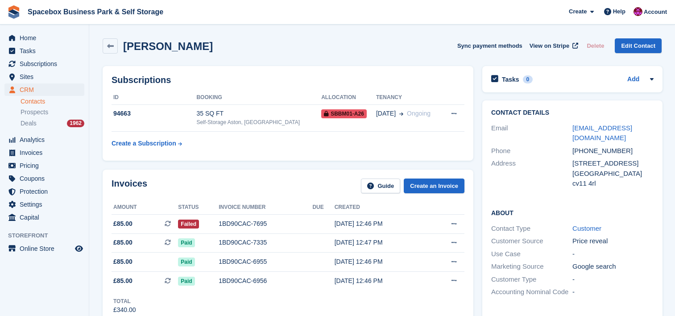
scroll to position [83, 0]
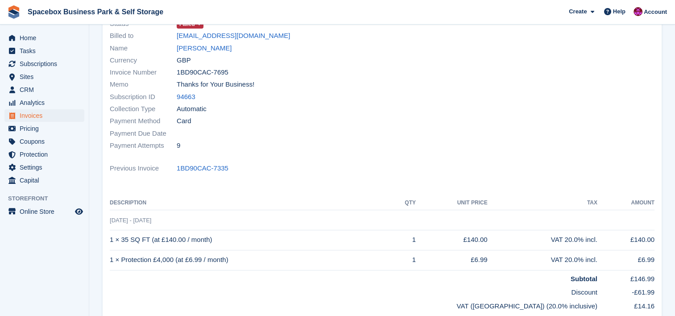
scroll to position [56, 0]
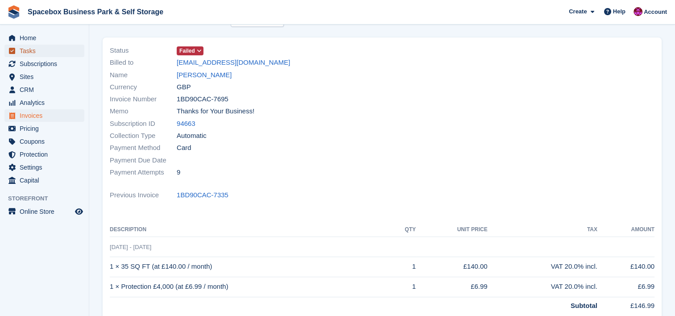
click at [67, 46] on span "Tasks" at bounding box center [47, 51] width 54 height 12
click at [67, 40] on span "Home" at bounding box center [47, 38] width 54 height 12
